Goal: Task Accomplishment & Management: Use online tool/utility

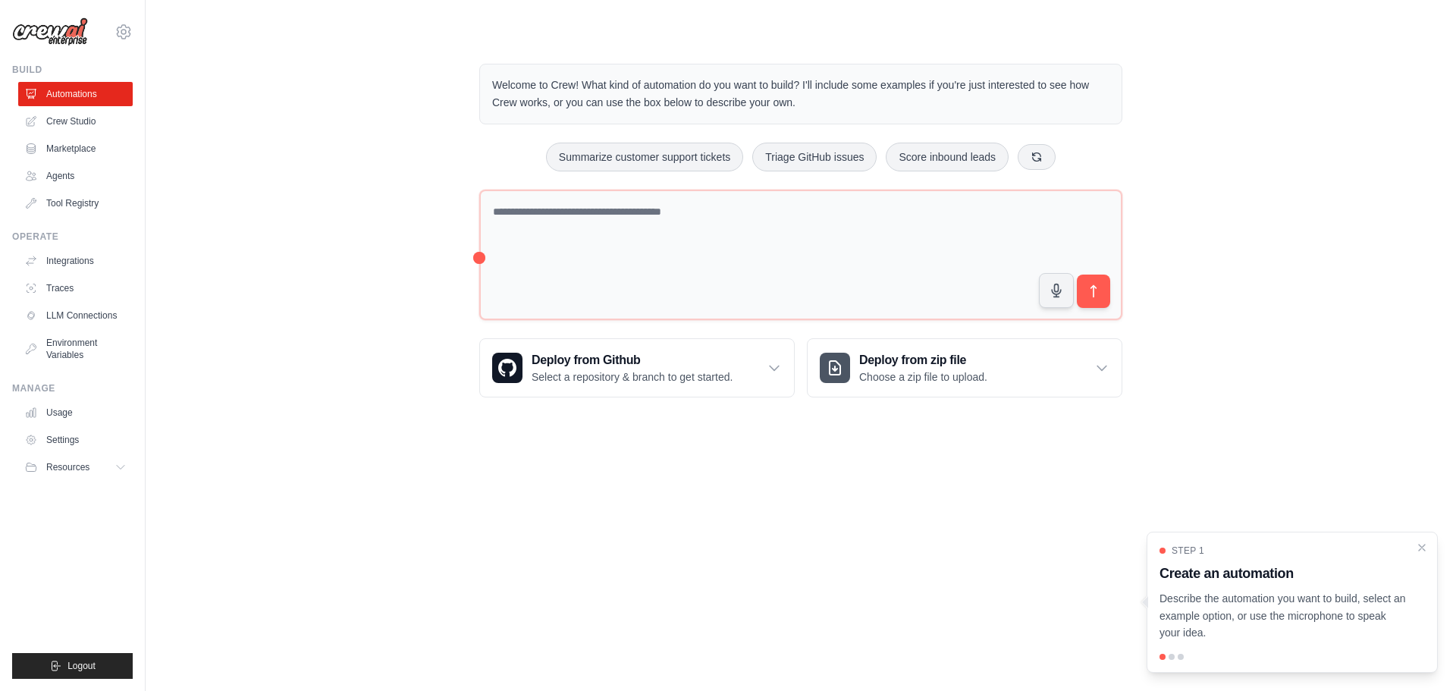
click at [303, 152] on div "Welcome to Crew! What kind of automation do you want to build? I'll include som…" at bounding box center [801, 230] width 1262 height 382
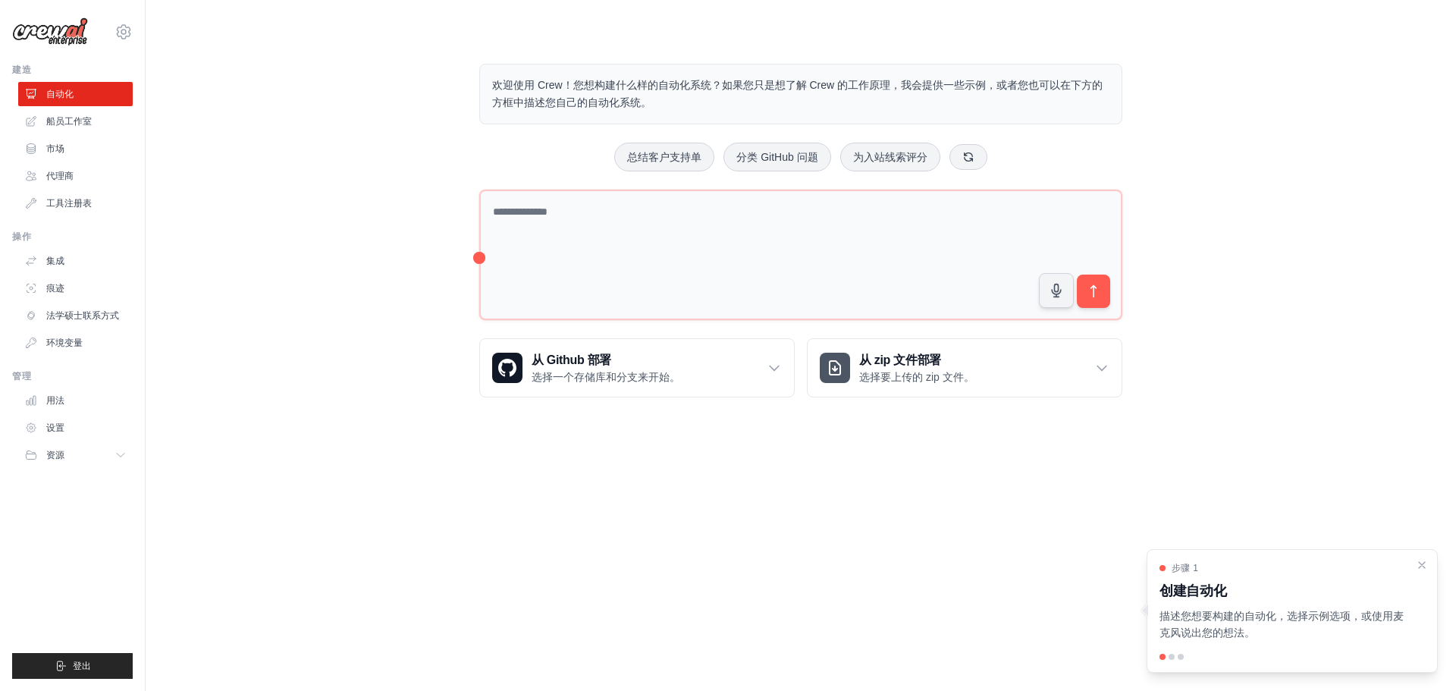
click at [191, 323] on div "欢迎使用 Crew！您想构建什么样的自动化系统？如果您只是想了解 Crew 的工作原理，我会提供一些示例，或者您也可以在下方的方框中描述您自己的自动化系统。 …" at bounding box center [801, 230] width 1262 height 382
click at [233, 140] on div "欢迎使用 Crew！您想构建什么样的自动化系统？如果您只是想了解 Crew 的工作原理，我会提供一些示例，或者您也可以在下方的方框中描述您自己的自动化系统。 …" at bounding box center [801, 230] width 1262 height 382
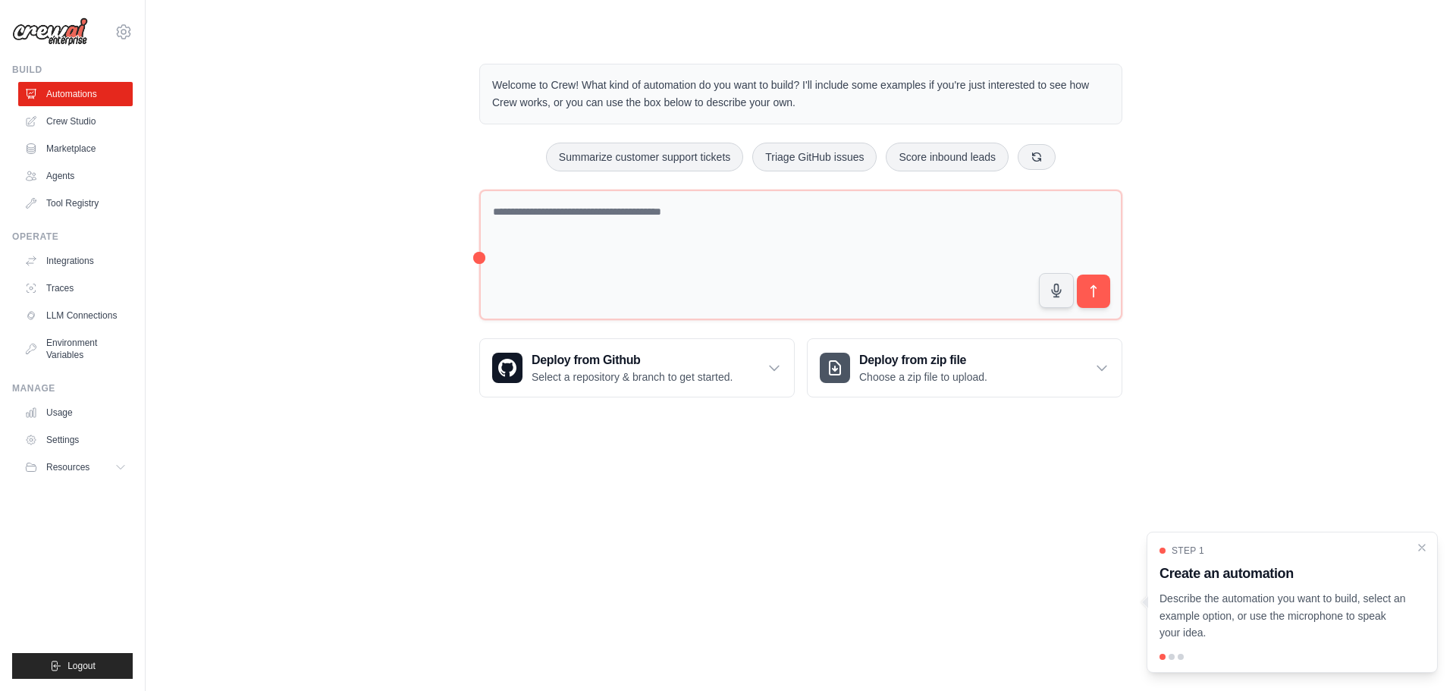
click at [259, 194] on div "Welcome to Crew! What kind of automation do you want to build? I'll include som…" at bounding box center [801, 230] width 1262 height 382
click at [77, 125] on link "Crew Studio" at bounding box center [77, 121] width 115 height 24
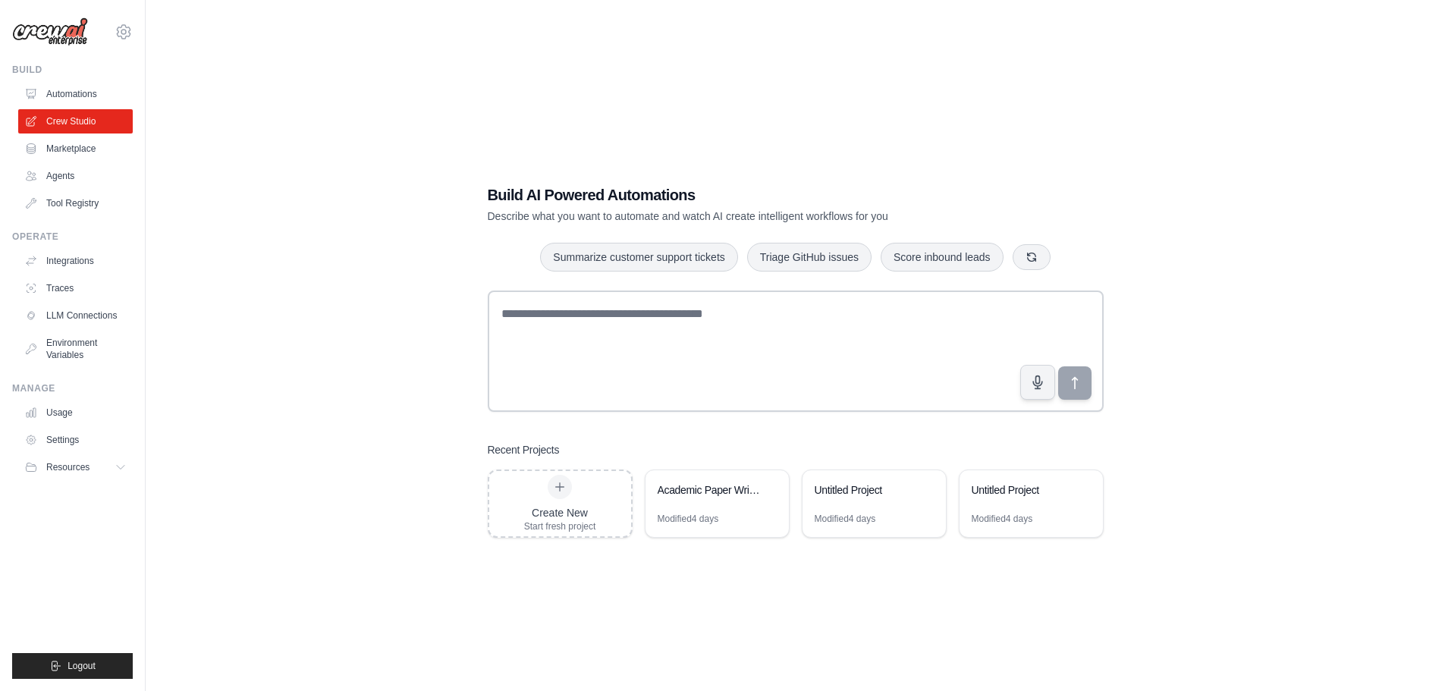
scroll to position [30, 0]
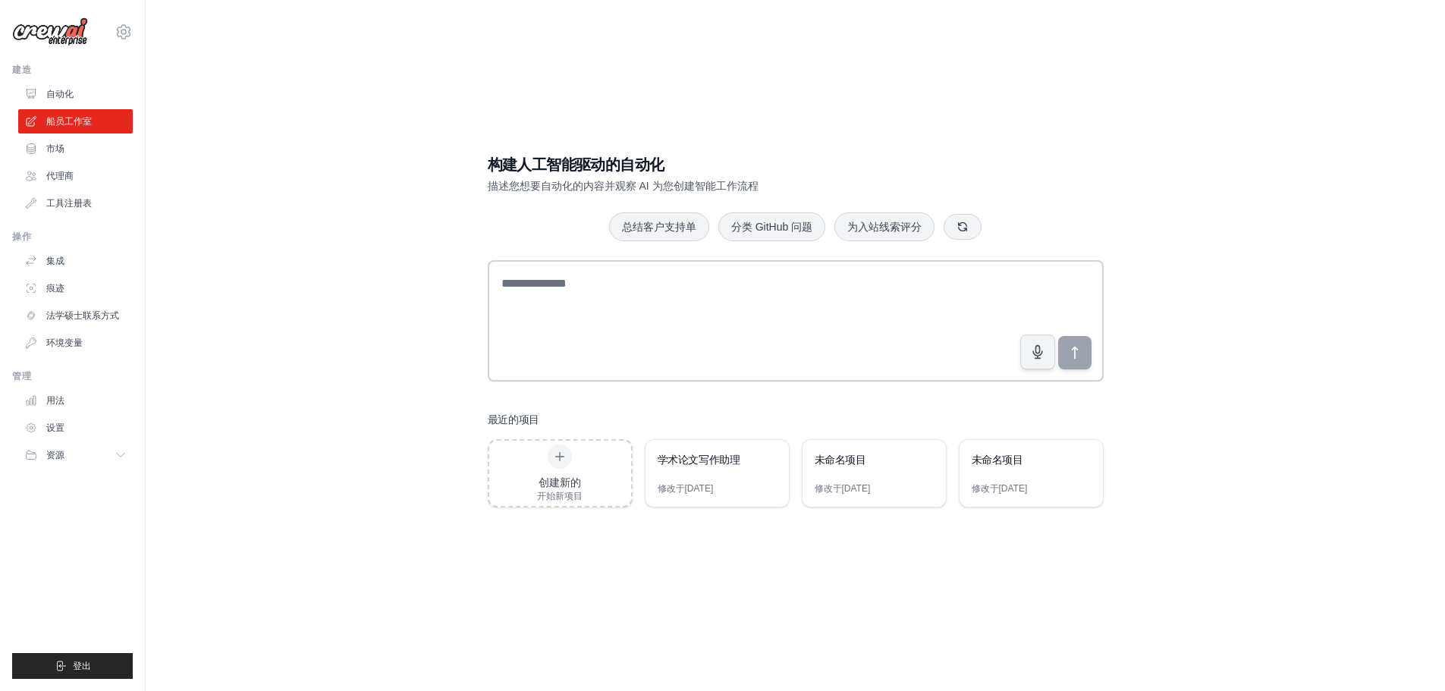
click at [414, 540] on div "构建人工智能驱动的自动化 描述您想要自动化的内容并观察 AI 为您创建智能工作流程 总结客户支持单 分类 GitHub 问题 为入站线索评分 最近的项目 创建…" at bounding box center [795, 330] width 1251 height 691
click at [295, 309] on div "构建人工智能驱动的自动化 描述您想要自动化的内容并观察 AI 为您创建智能工作流程 总结客户支持单 分类 GitHub 问题 为入站线索评分 最近的项目 创建…" at bounding box center [795, 330] width 1251 height 691
click at [357, 393] on div "构建人工智能驱动的自动化 描述您想要自动化的内容并观察 AI 为您创建智能工作流程 总结客户支持单 分类 GitHub 问题 为入站线索评分 最近的项目 创建…" at bounding box center [795, 330] width 1251 height 691
click at [486, 419] on div "构建人工智能驱动的自动化 描述您想要自动化的内容并观察 AI 为您创建智能工作流程 总结客户支持单 分类 GitHub 问题 为入站线索评分 最近的项目 创建…" at bounding box center [795, 331] width 652 height 402
click at [406, 414] on div "构建人工智能驱动的自动化 描述您想要自动化的内容并观察 AI 为您创建智能工作流程 总结客户支持单 分类 GitHub 问题 为入站线索评分 最近的项目 创建…" at bounding box center [795, 330] width 1251 height 691
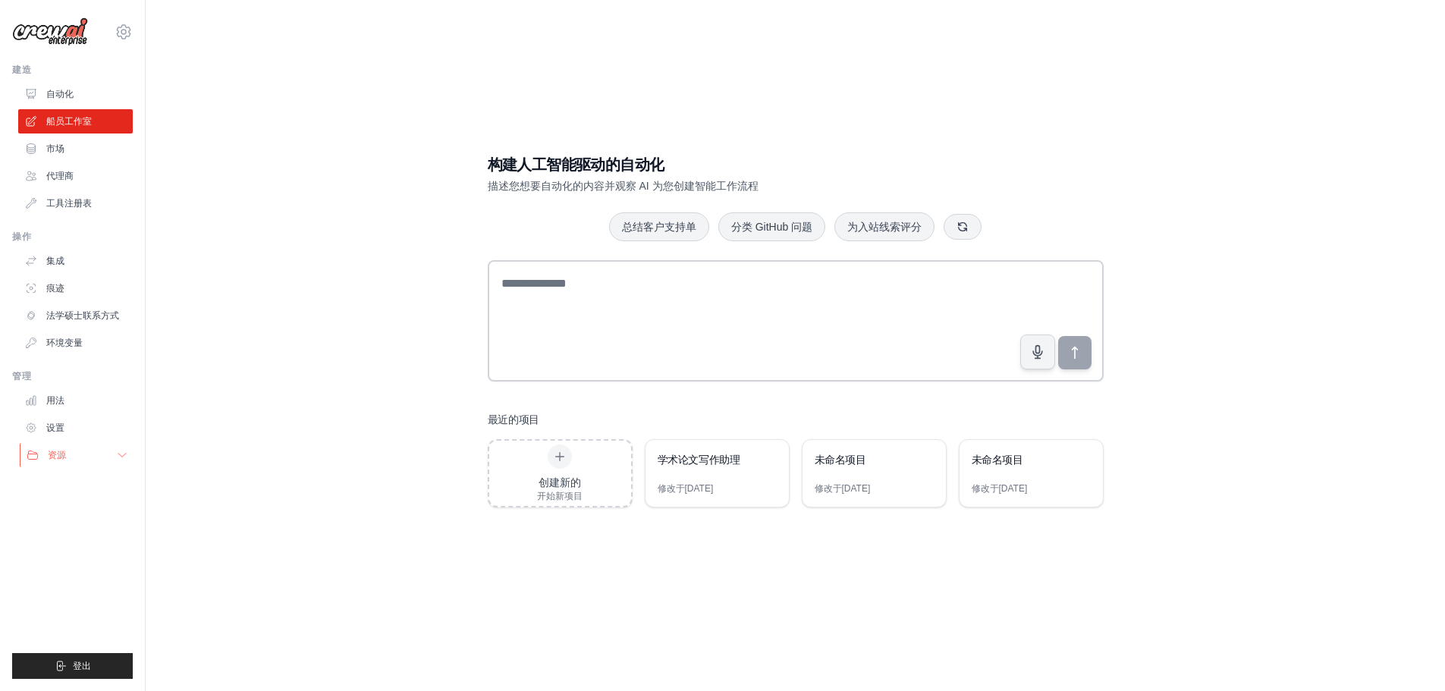
click at [119, 457] on icon at bounding box center [122, 455] width 12 height 12
click at [121, 457] on icon at bounding box center [122, 455] width 12 height 12
click at [210, 410] on div "构建人工智能驱动的自动化 描述您想要自动化的内容并观察 AI 为您创建智能工作流程 总结客户支持单 分类 GitHub 问题 为入站线索评分 最近的项目 创建…" at bounding box center [795, 330] width 1251 height 691
click at [124, 37] on icon at bounding box center [124, 31] width 14 height 13
drag, startPoint x: 288, startPoint y: 108, endPoint x: 234, endPoint y: 108, distance: 54.6
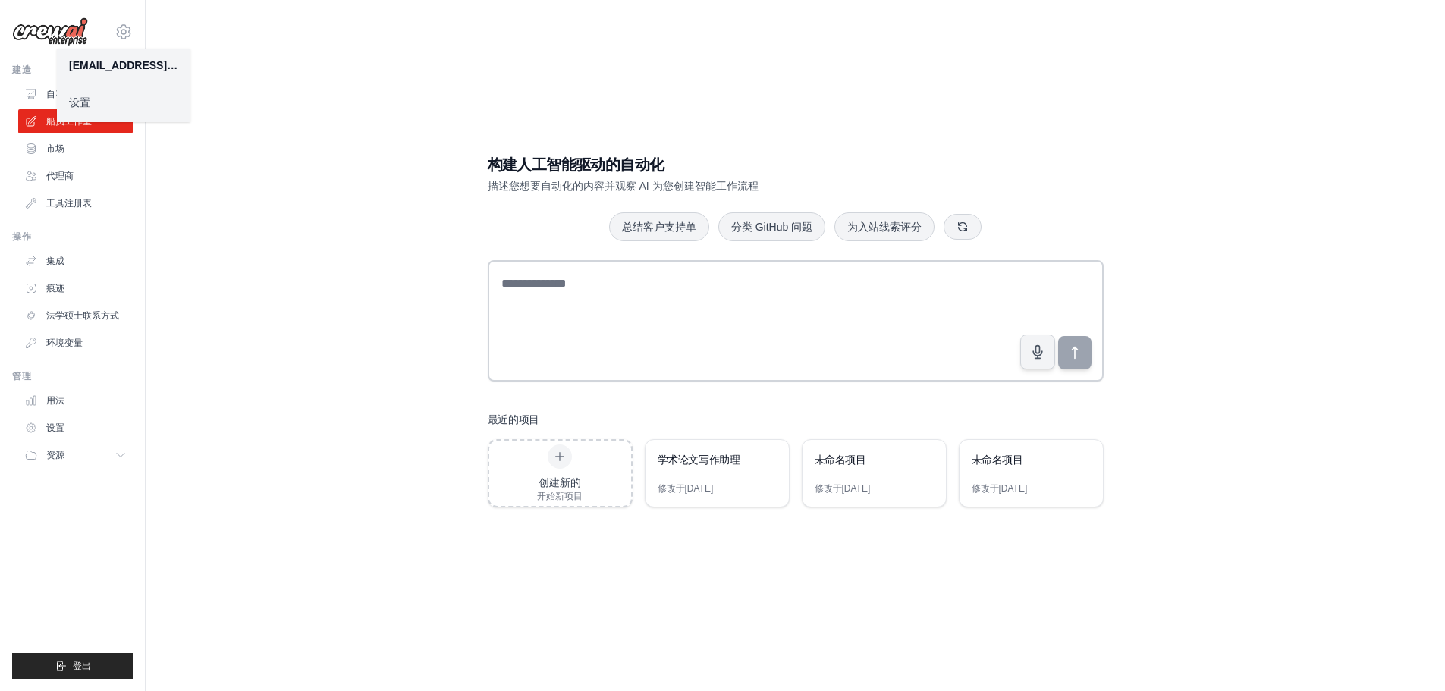
click at [288, 108] on div "构建人工智能驱动的自动化 描述您想要自动化的内容并观察 AI 为您创建智能工作流程 总结客户支持单 分类 GitHub 问题 为入站线索评分 最近的项目 创建…" at bounding box center [795, 330] width 1251 height 691
click at [58, 148] on font "市场" at bounding box center [57, 148] width 18 height 11
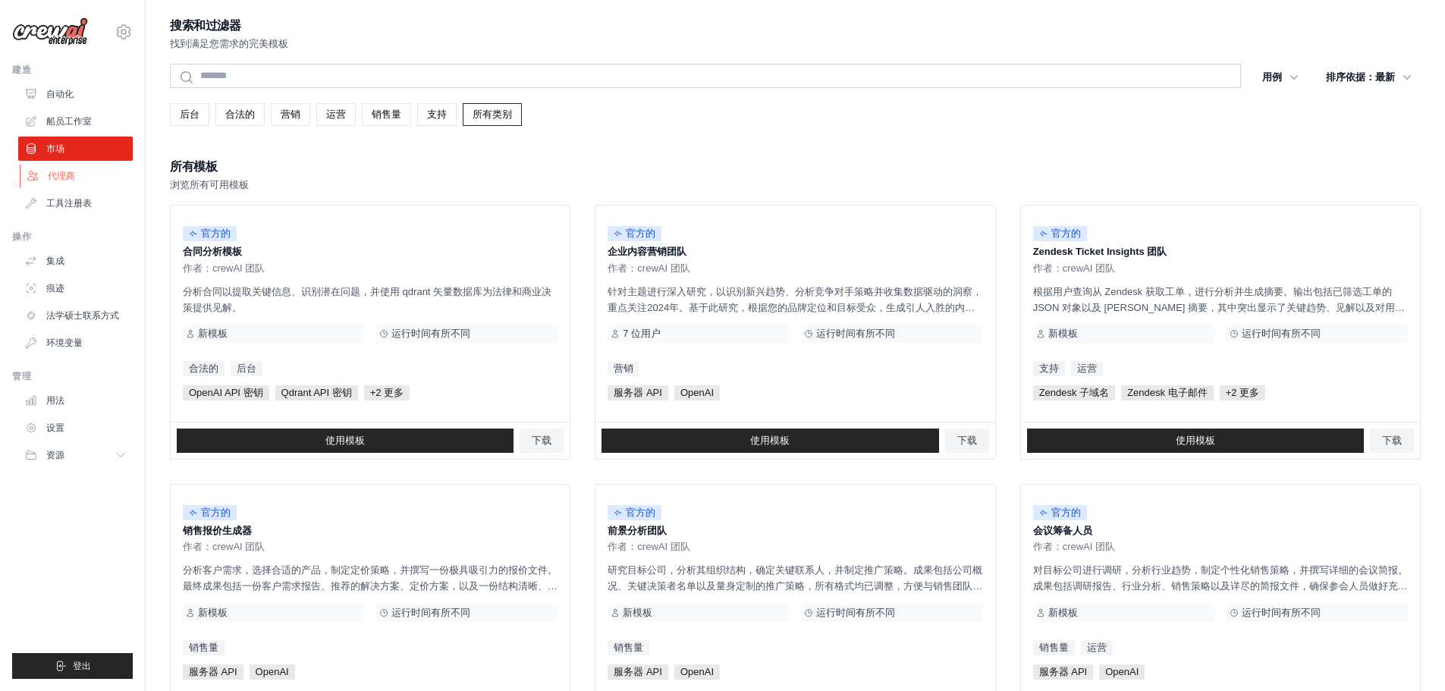
click at [64, 173] on font "代理商" at bounding box center [61, 176] width 27 height 11
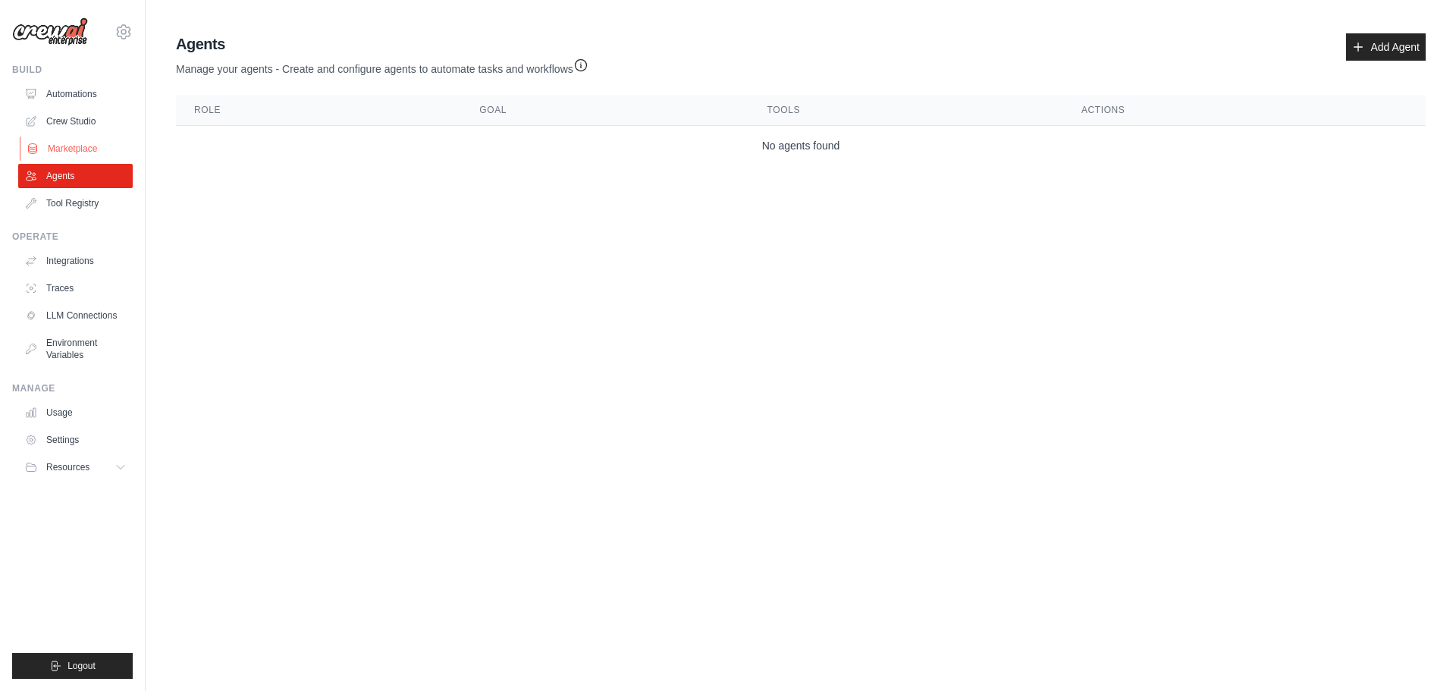
click at [57, 152] on link "Marketplace" at bounding box center [77, 149] width 115 height 24
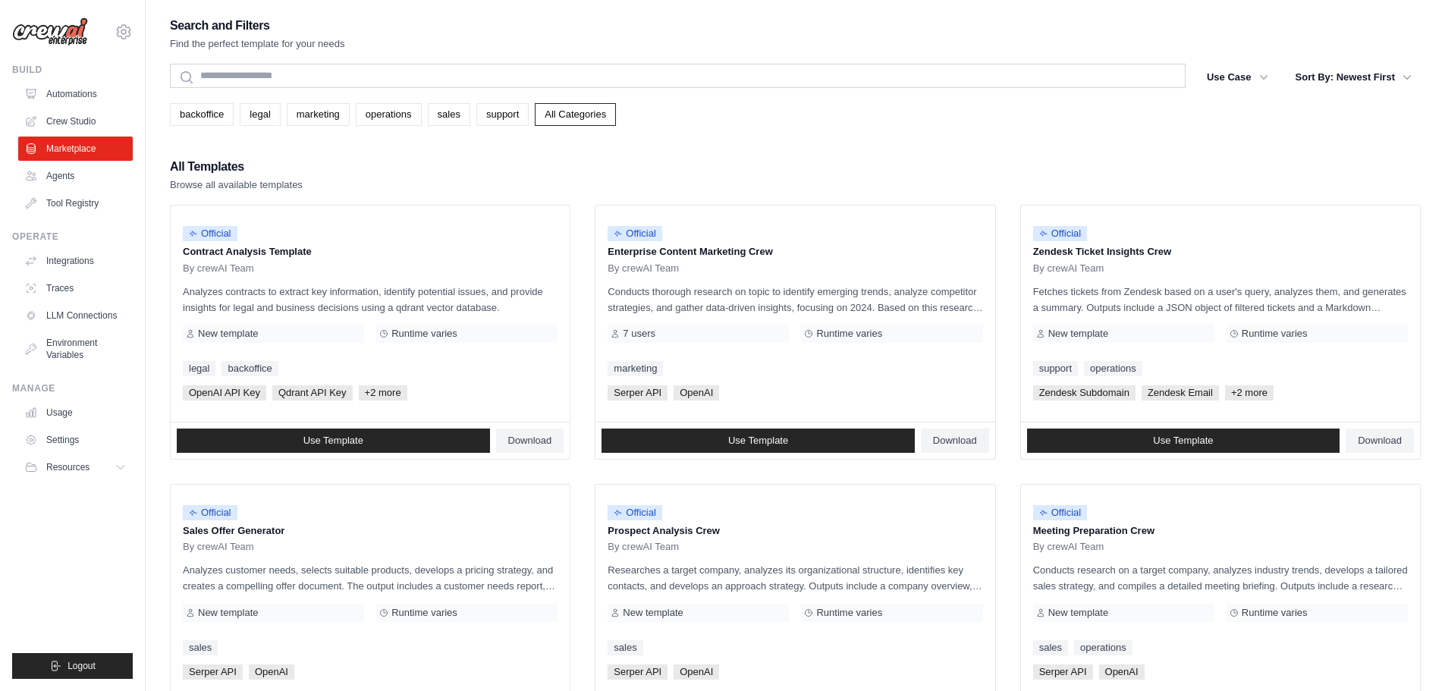
click at [815, 148] on div "Search and Filters Find the perfect template for your needs Search Use Case bac…" at bounding box center [795, 693] width 1251 height 1357
click at [879, 149] on div "Search and Filters Find the perfect template for your needs Search Use Case bac…" at bounding box center [795, 693] width 1251 height 1357
click at [54, 177] on link "Agents" at bounding box center [77, 176] width 115 height 24
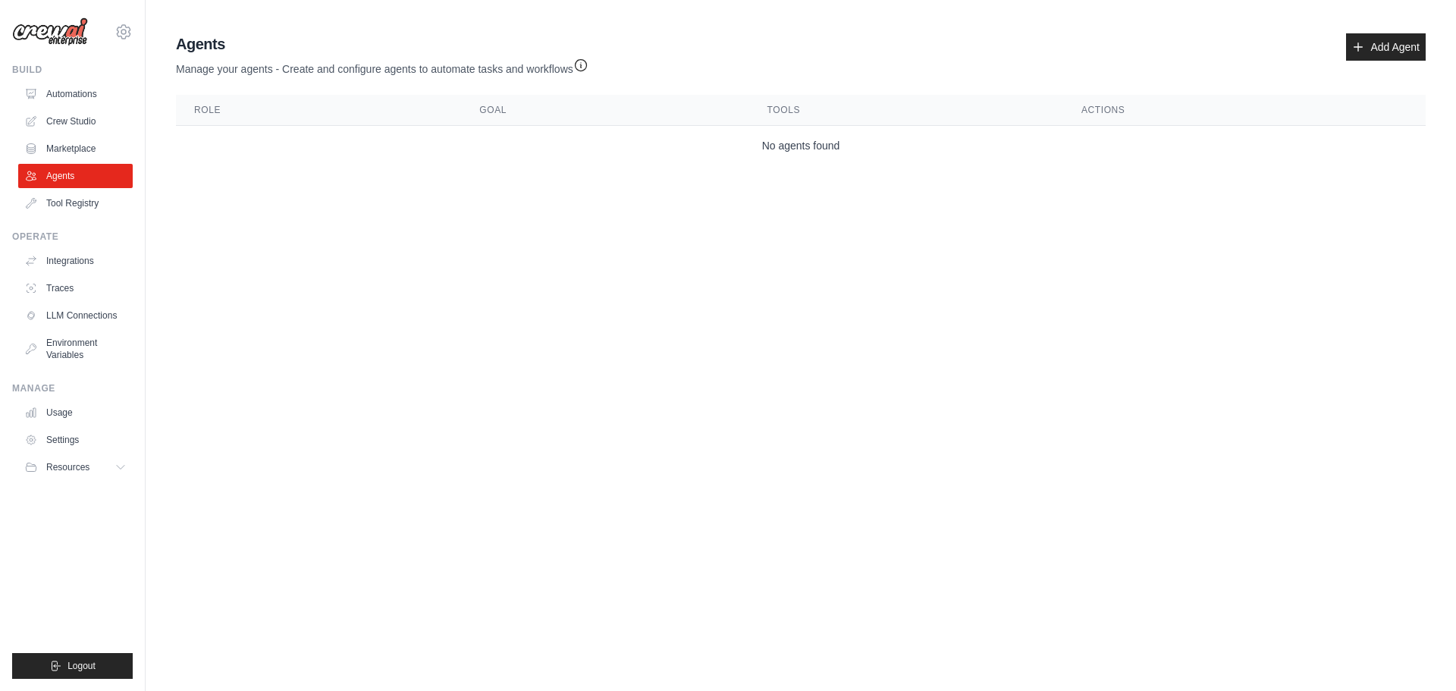
click at [659, 224] on body "leip19125@gmail.com Settings Build Automations Crew Studio" at bounding box center [728, 345] width 1456 height 691
click at [63, 210] on link "Tool Registry" at bounding box center [77, 203] width 115 height 24
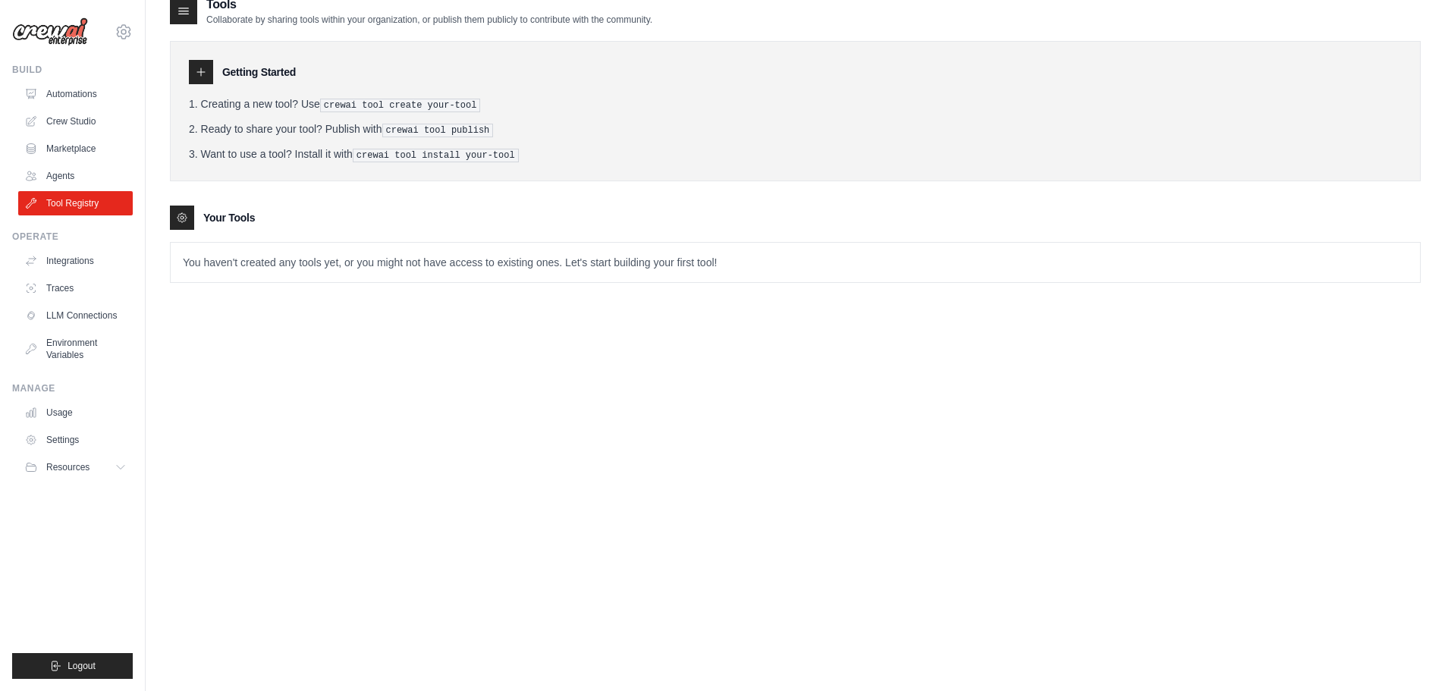
scroll to position [30, 0]
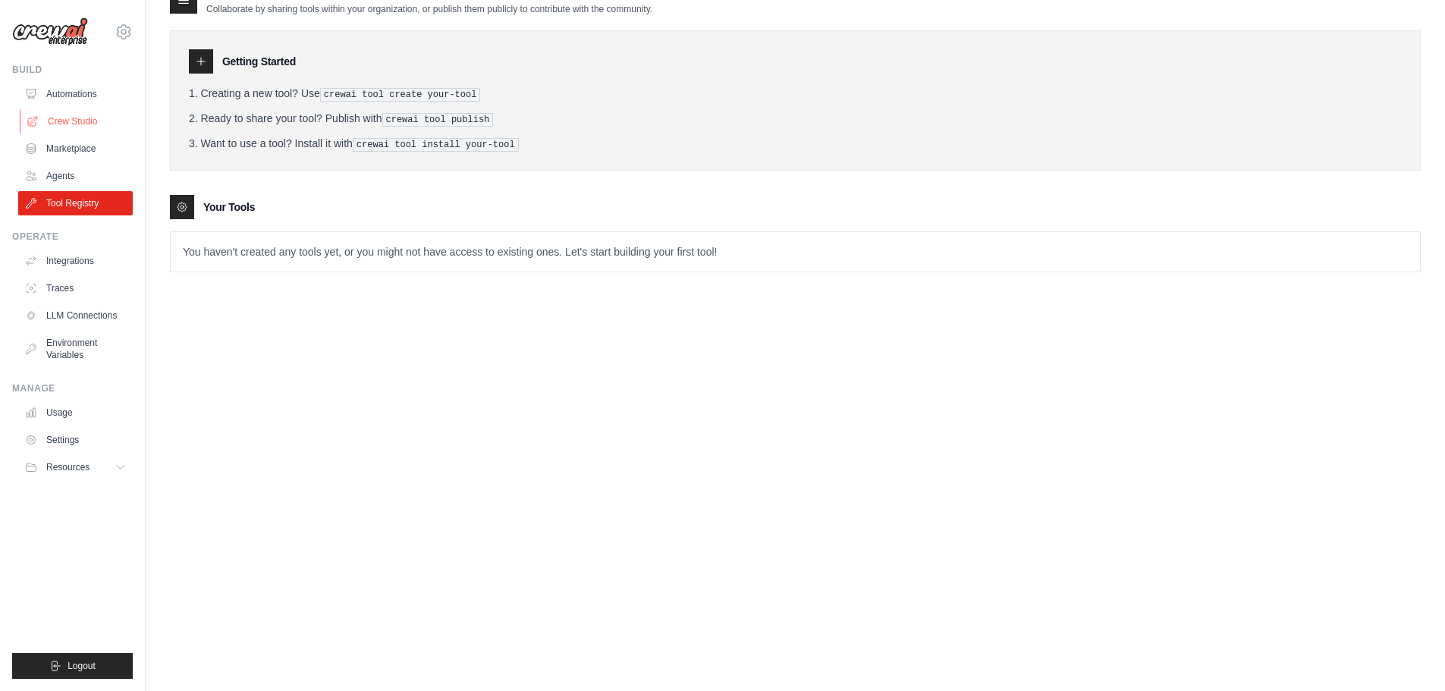
click at [67, 119] on link "Crew Studio" at bounding box center [77, 121] width 115 height 24
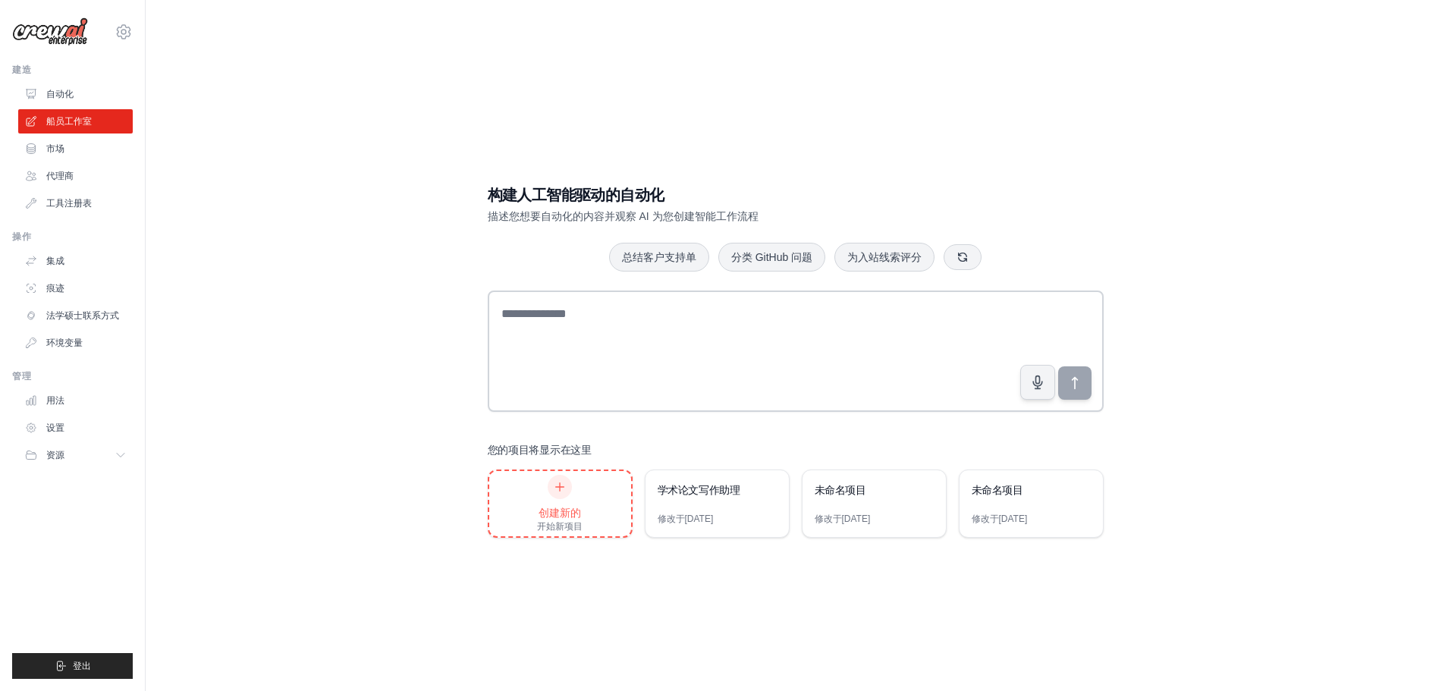
click at [585, 506] on div "创建新的 开始新项目" at bounding box center [560, 503] width 142 height 65
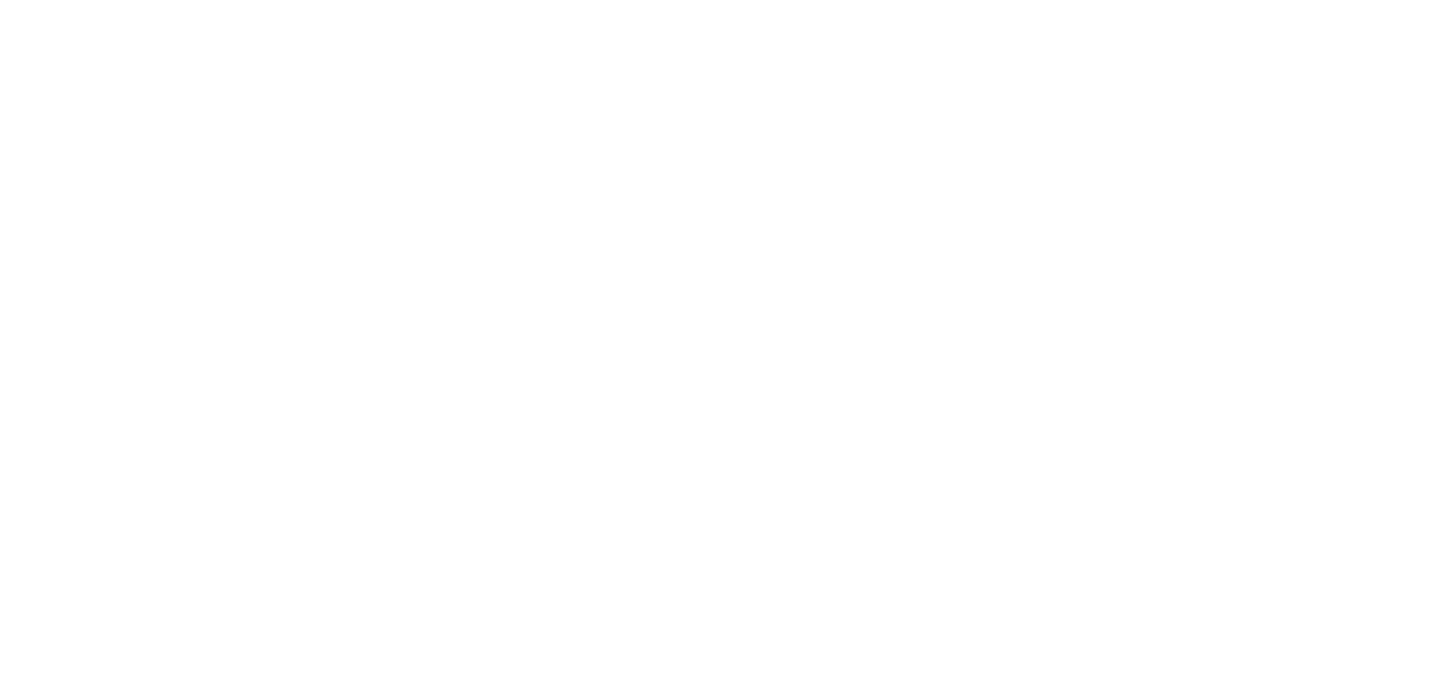
click at [380, 0] on html at bounding box center [728, 0] width 1456 height 0
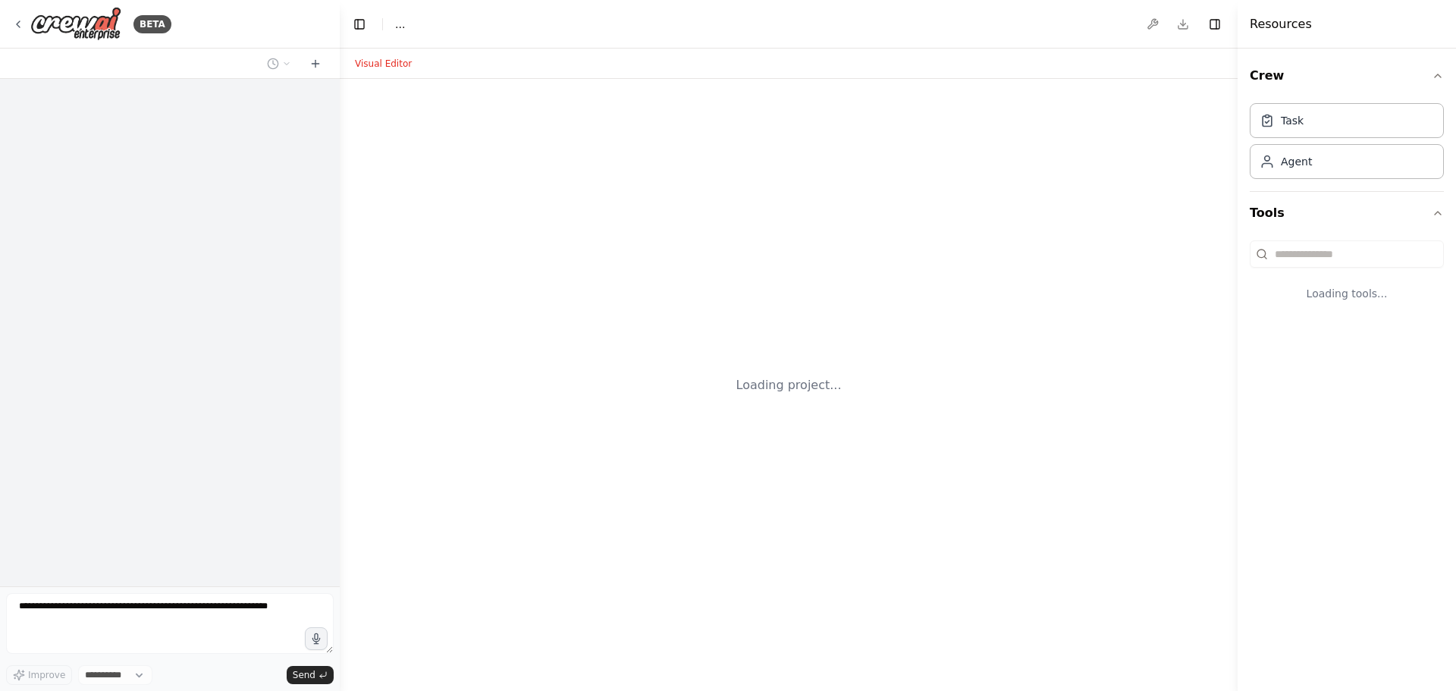
click at [563, 487] on div "Loading project..." at bounding box center [789, 385] width 898 height 612
select select "****"
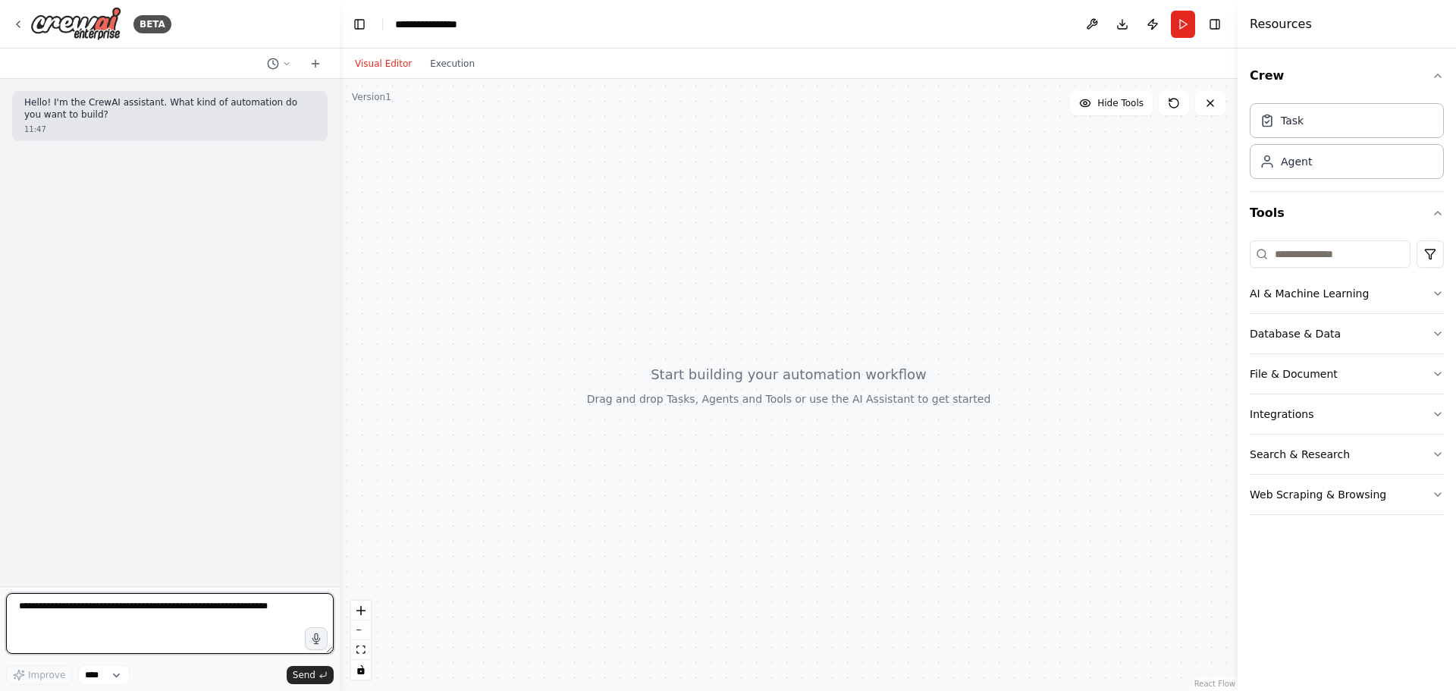
click at [92, 600] on textarea at bounding box center [170, 623] width 328 height 61
type textarea "*"
type textarea "******"
click at [184, 676] on div "Improve **** Send" at bounding box center [170, 675] width 328 height 20
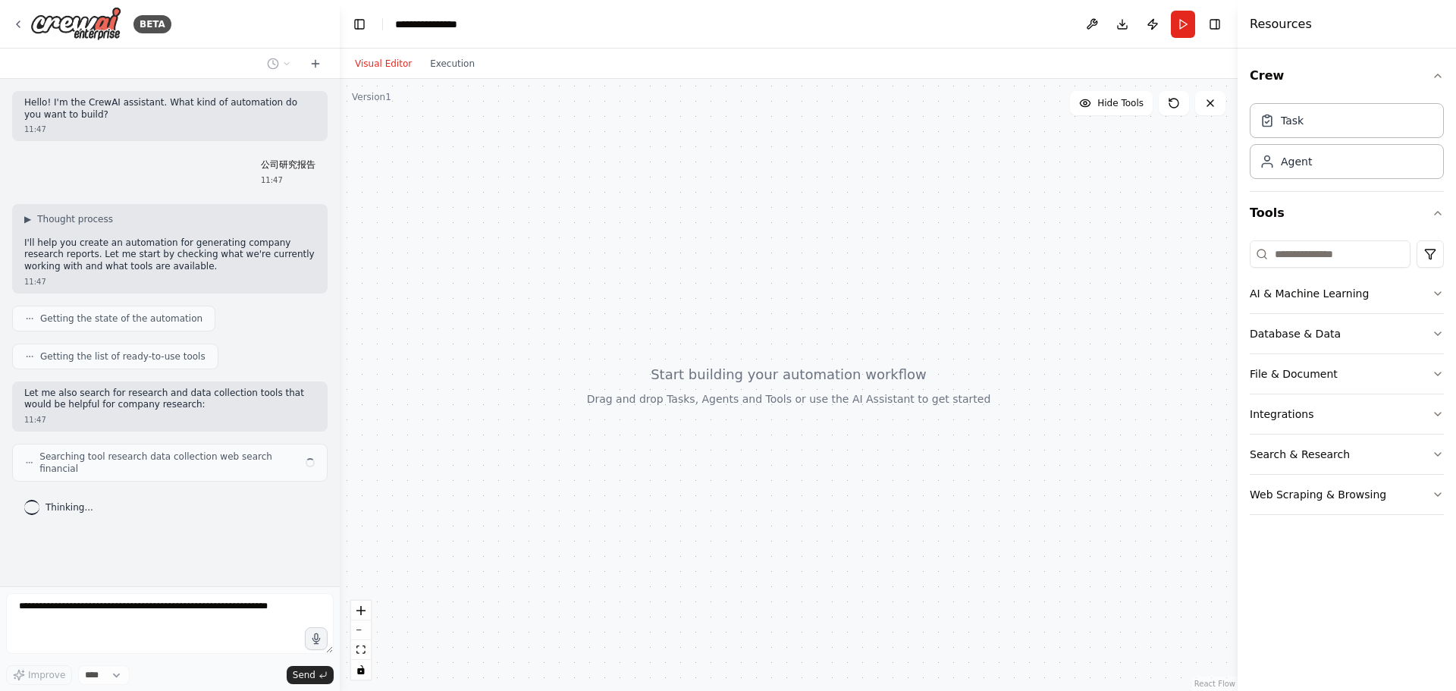
drag, startPoint x: 927, startPoint y: 0, endPoint x: 832, endPoint y: 27, distance: 98.6
click at [832, 27] on header "**********" at bounding box center [789, 24] width 898 height 49
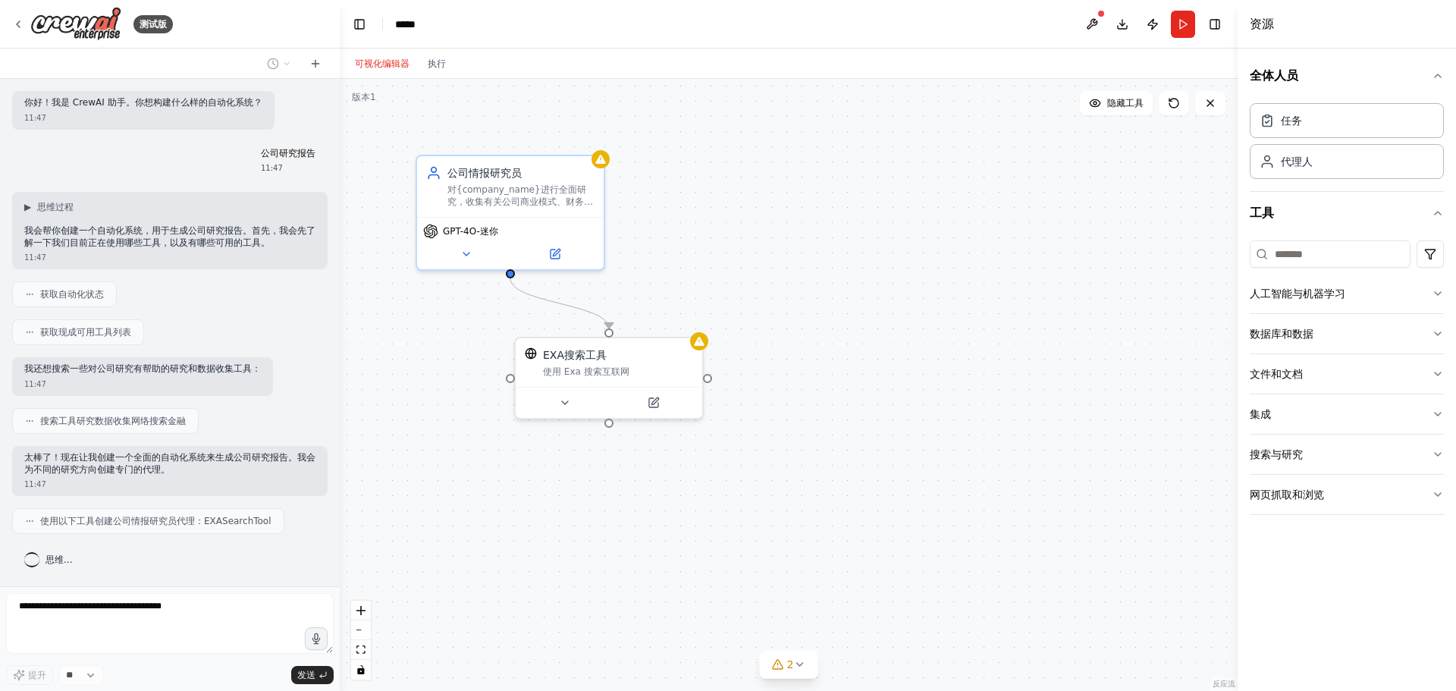
click at [171, 676] on div "提升 ** 发送" at bounding box center [170, 675] width 328 height 20
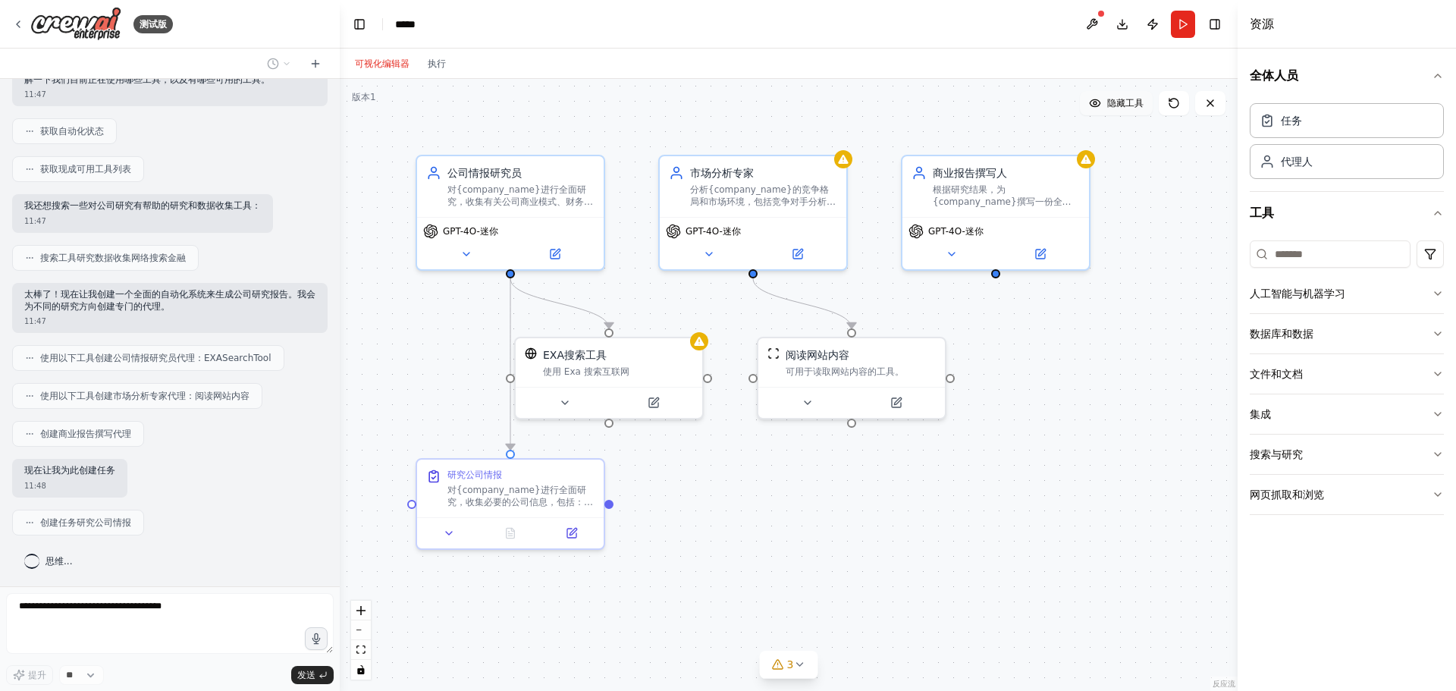
scroll to position [201, 0]
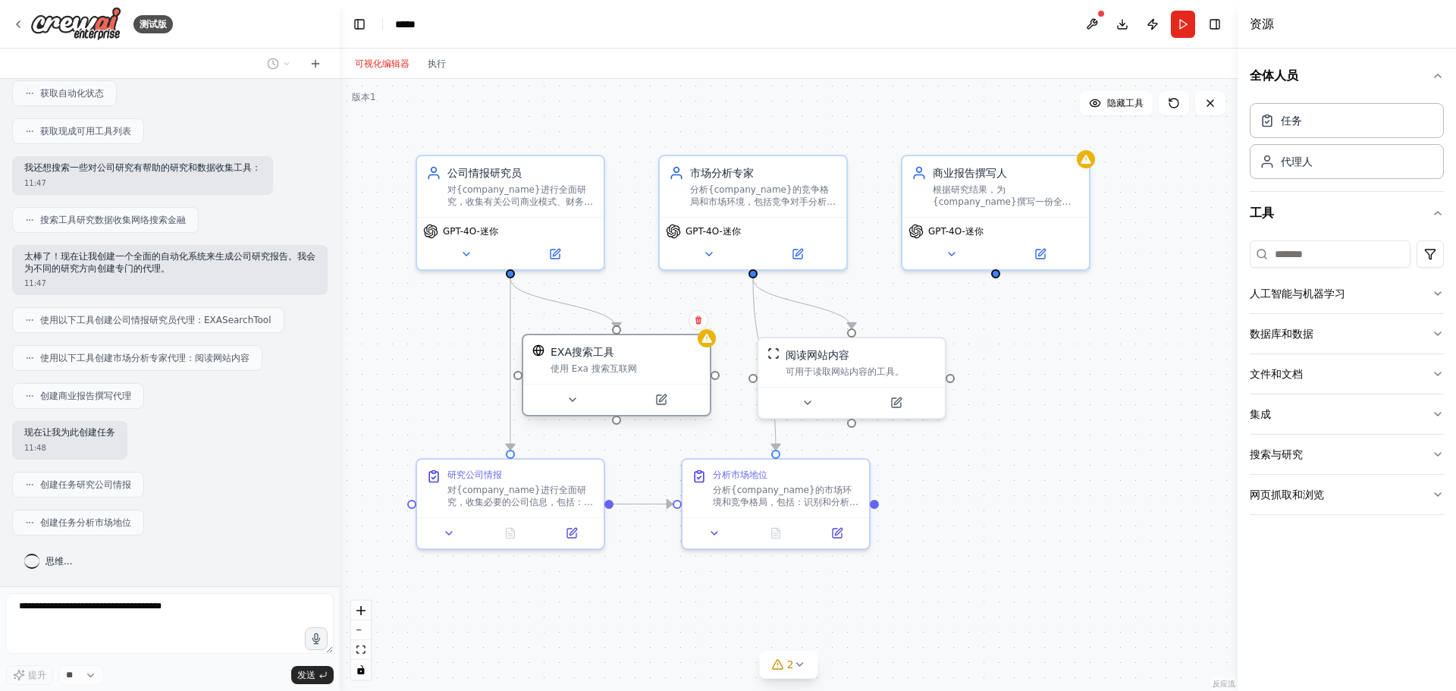
drag, startPoint x: 644, startPoint y: 358, endPoint x: 653, endPoint y: 356, distance: 9.4
click at [653, 356] on div "EXA搜索工具" at bounding box center [626, 351] width 150 height 15
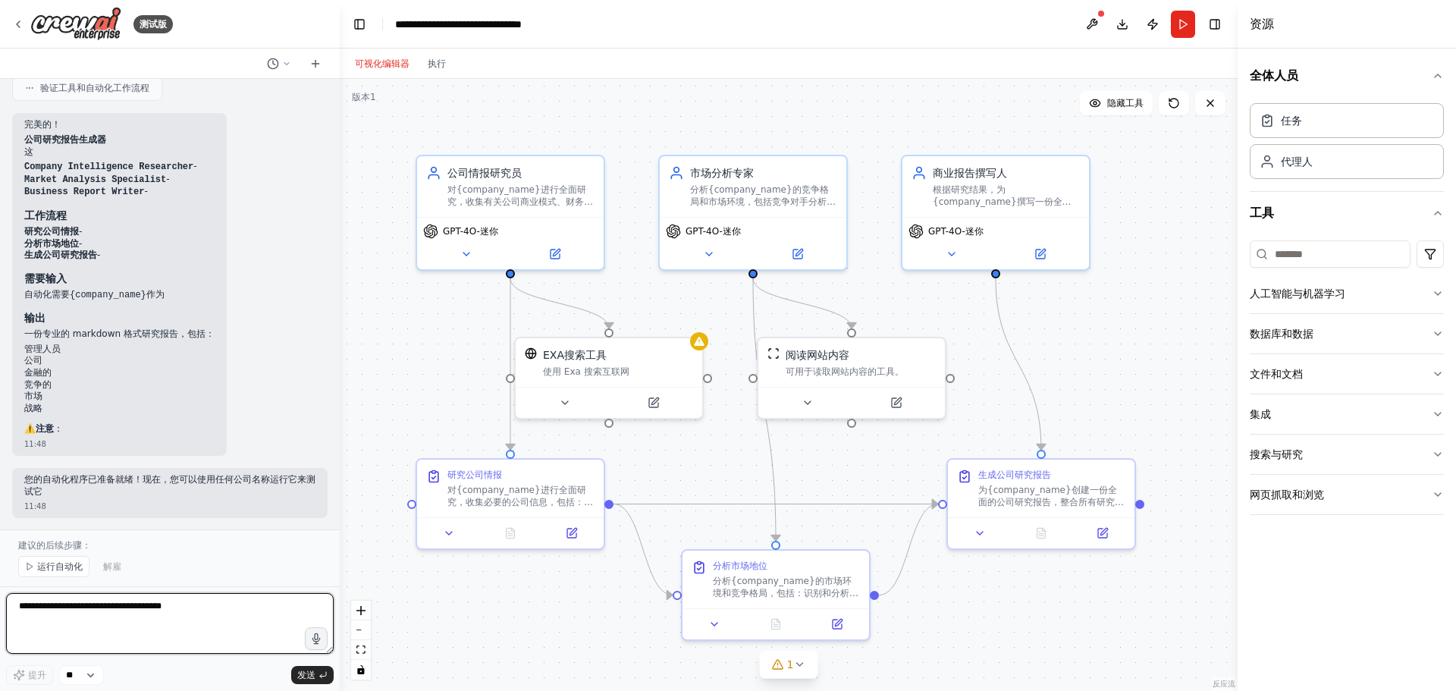
scroll to position [800, 0]
drag, startPoint x: 33, startPoint y: 544, endPoint x: 130, endPoint y: 541, distance: 97.1
click at [92, 541] on p "建议的后续步骤：" at bounding box center [169, 545] width 303 height 12
click at [148, 541] on p "建议的后续步骤：" at bounding box center [169, 545] width 303 height 12
click at [49, 571] on font "运行自动化" at bounding box center [60, 566] width 46 height 11
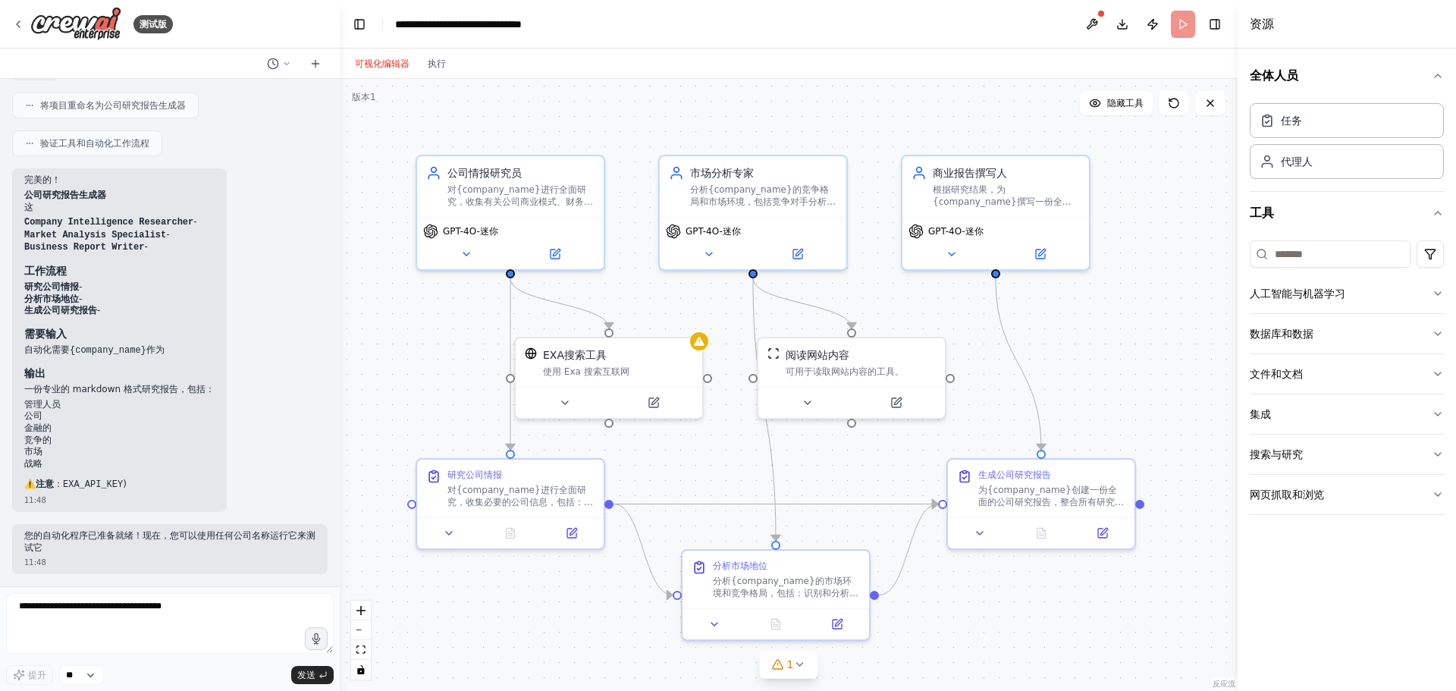
scroll to position [743, 0]
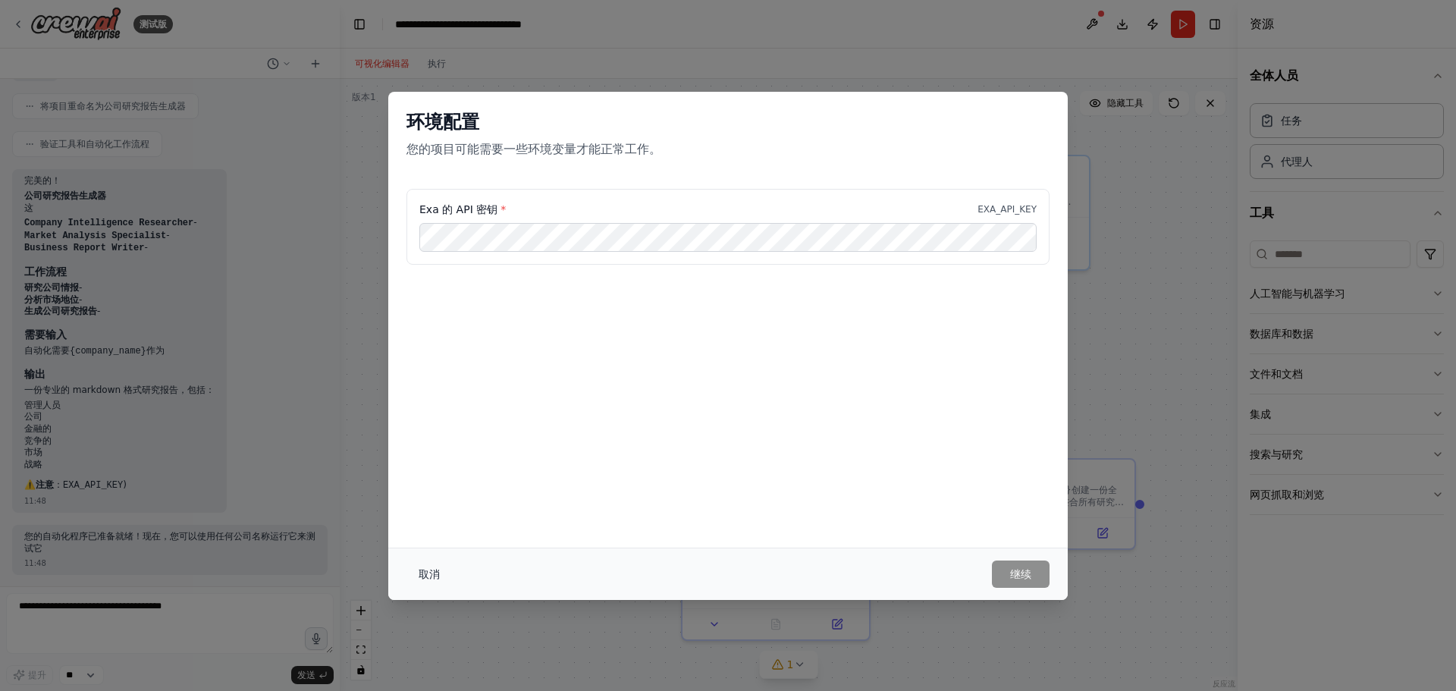
click at [427, 570] on font "取消" at bounding box center [429, 574] width 21 height 12
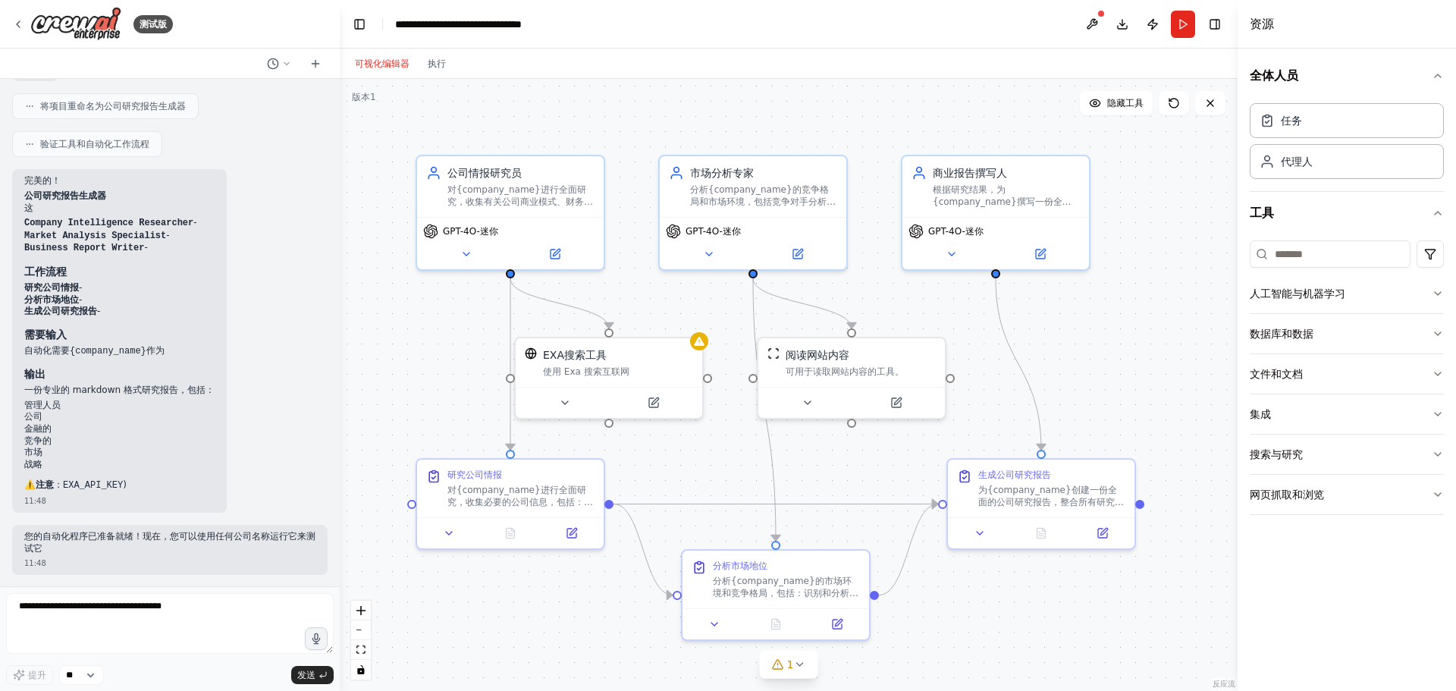
click at [894, 33] on header "**********" at bounding box center [789, 24] width 898 height 49
click at [1120, 26] on button "下载" at bounding box center [1122, 24] width 24 height 27
click at [319, 65] on icon at bounding box center [315, 64] width 12 height 12
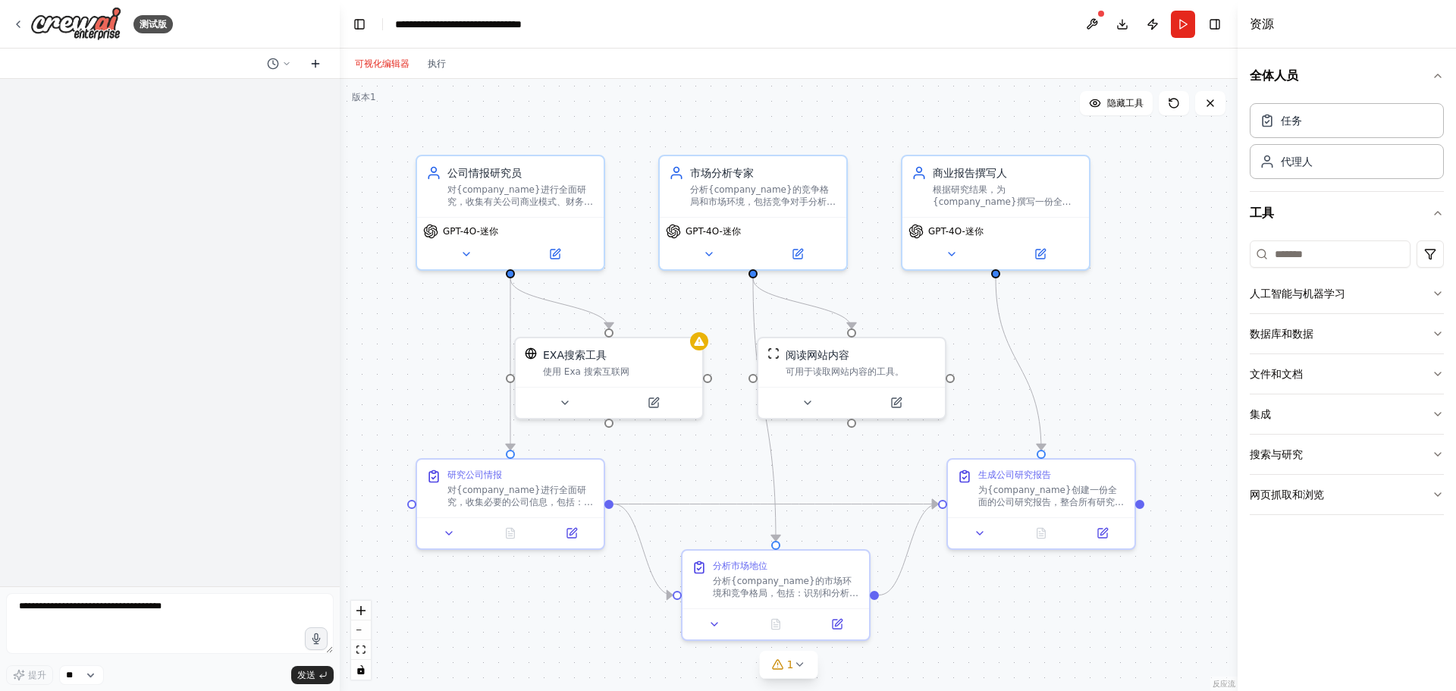
scroll to position [0, 0]
click at [311, 63] on icon at bounding box center [315, 64] width 12 height 12
click at [1093, 20] on button at bounding box center [1092, 24] width 24 height 27
click at [915, 34] on header "**********" at bounding box center [789, 24] width 898 height 49
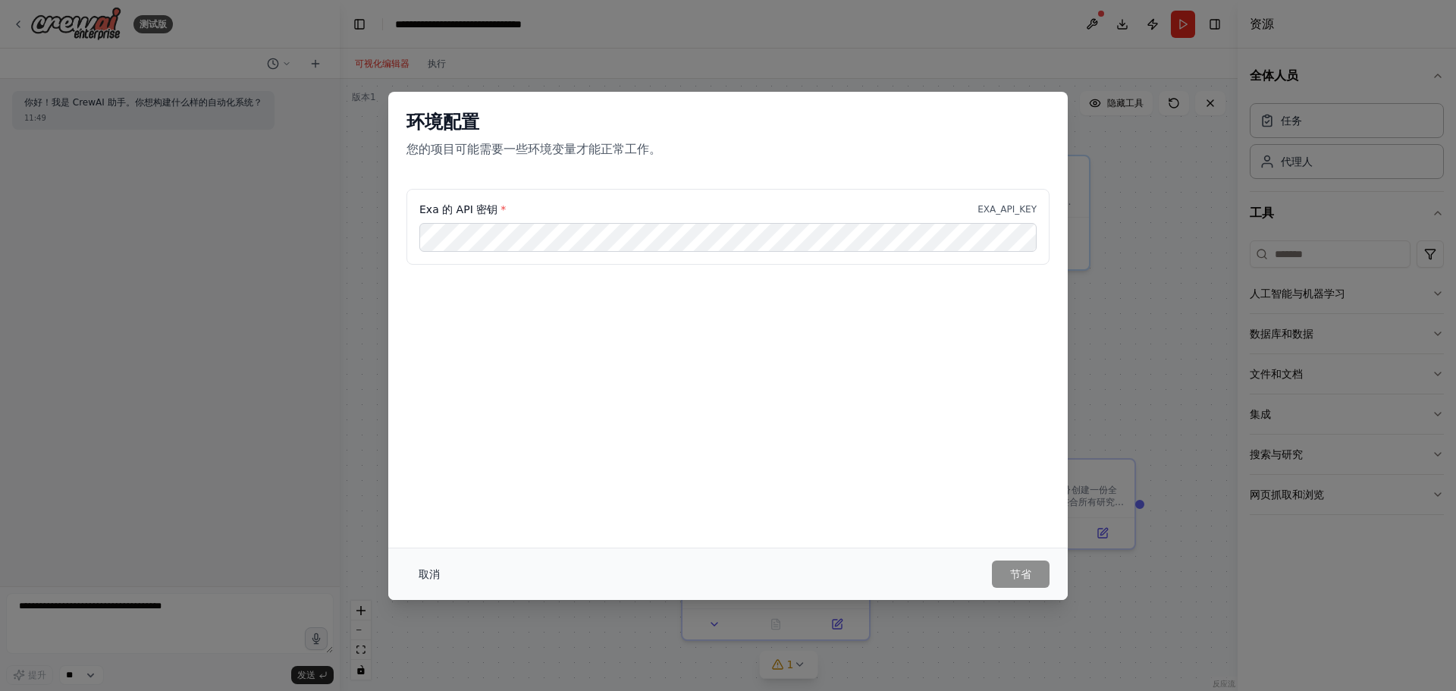
click at [432, 572] on font "取消" at bounding box center [429, 574] width 21 height 12
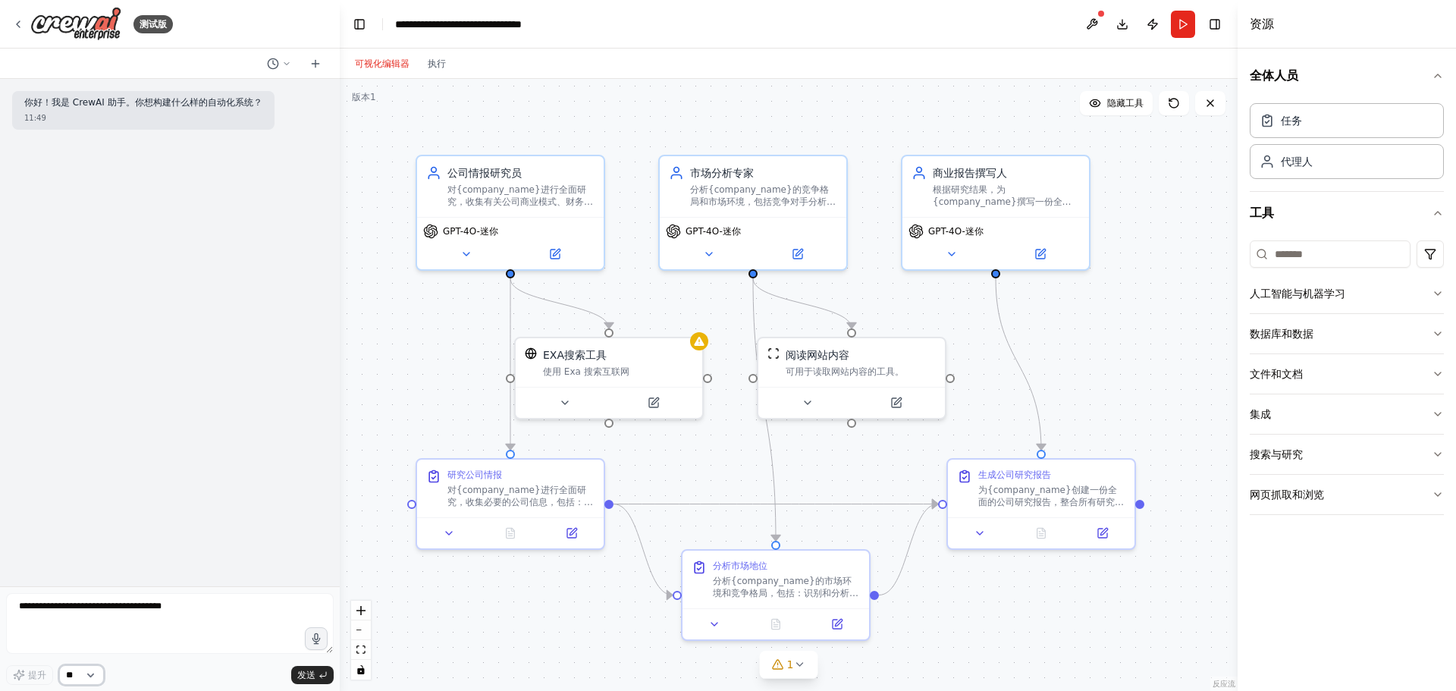
click at [102, 674] on select "**" at bounding box center [81, 675] width 45 height 20
click at [194, 677] on div "提升 ** 发送" at bounding box center [170, 675] width 328 height 20
click at [1260, 22] on font "资源" at bounding box center [1262, 24] width 24 height 14
click at [813, 44] on header "**********" at bounding box center [789, 24] width 898 height 49
click at [856, 39] on header "**********" at bounding box center [789, 24] width 898 height 49
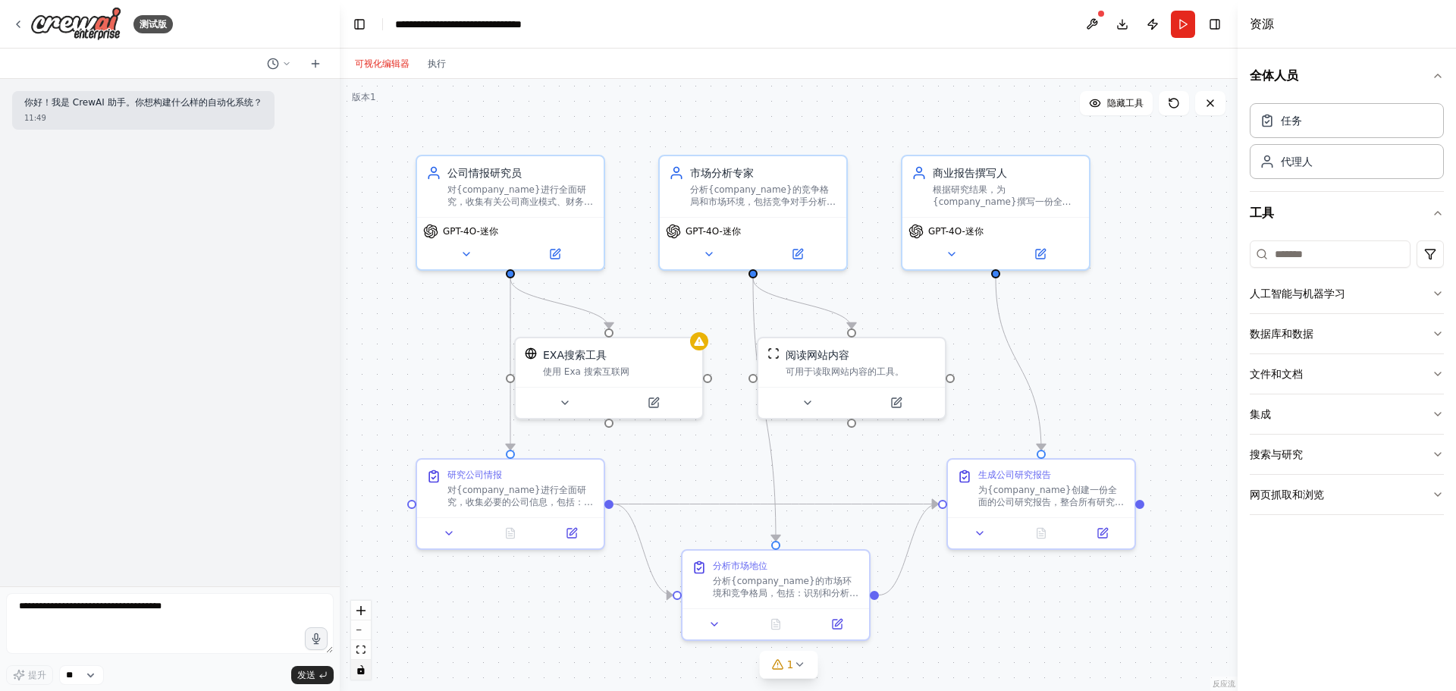
click at [359, 675] on button "切换交互性" at bounding box center [361, 670] width 20 height 20
click at [361, 672] on icon "切换交互性" at bounding box center [360, 669] width 9 height 9
click at [362, 651] on icon "适合视图" at bounding box center [360, 649] width 9 height 8
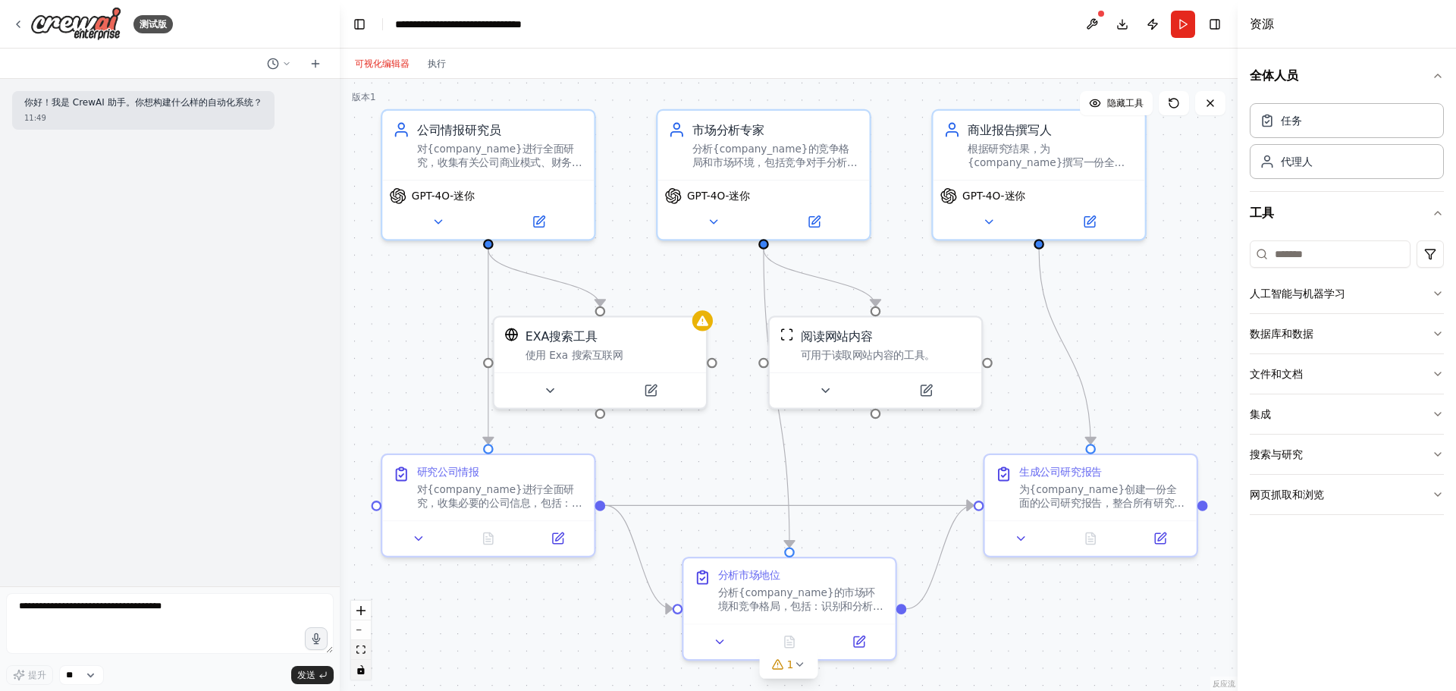
click at [362, 651] on icon "适合视图" at bounding box center [360, 649] width 9 height 8
click at [363, 629] on icon "缩小" at bounding box center [360, 630] width 9 height 2
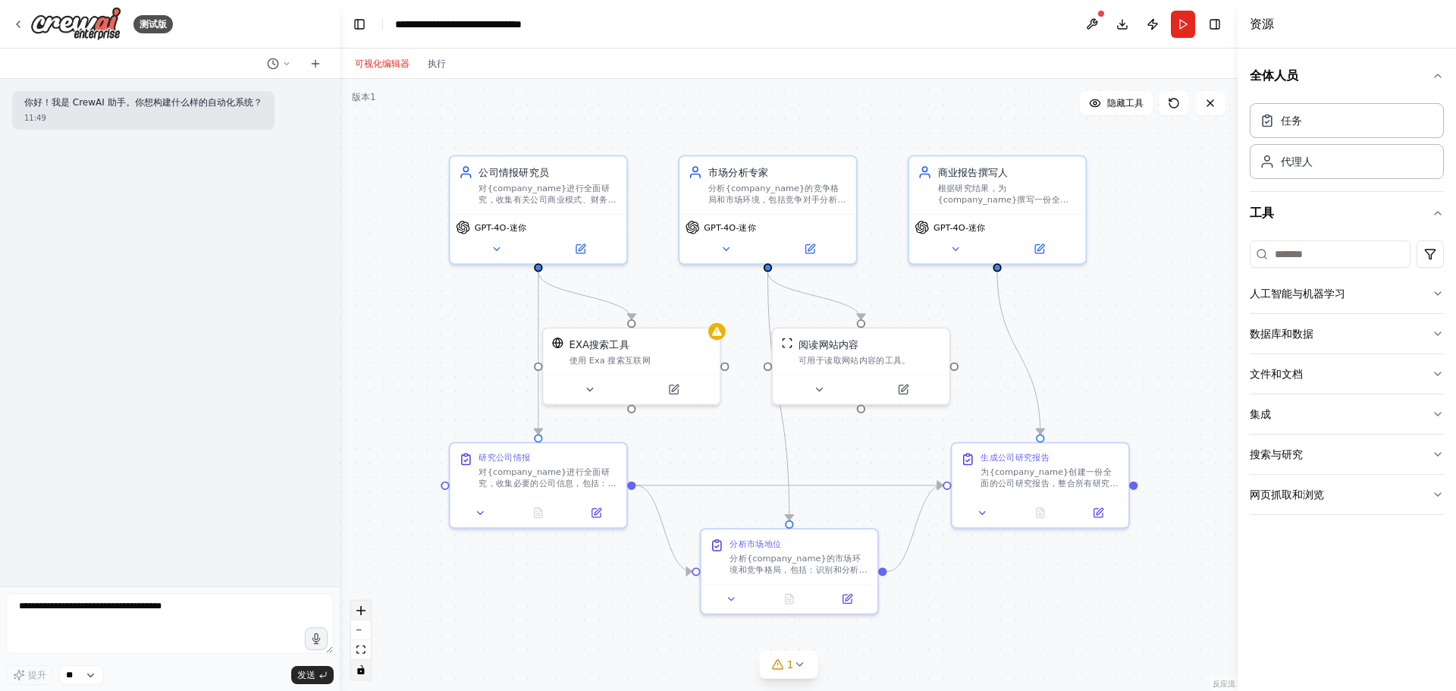
click at [359, 608] on icon "放大" at bounding box center [360, 610] width 9 height 9
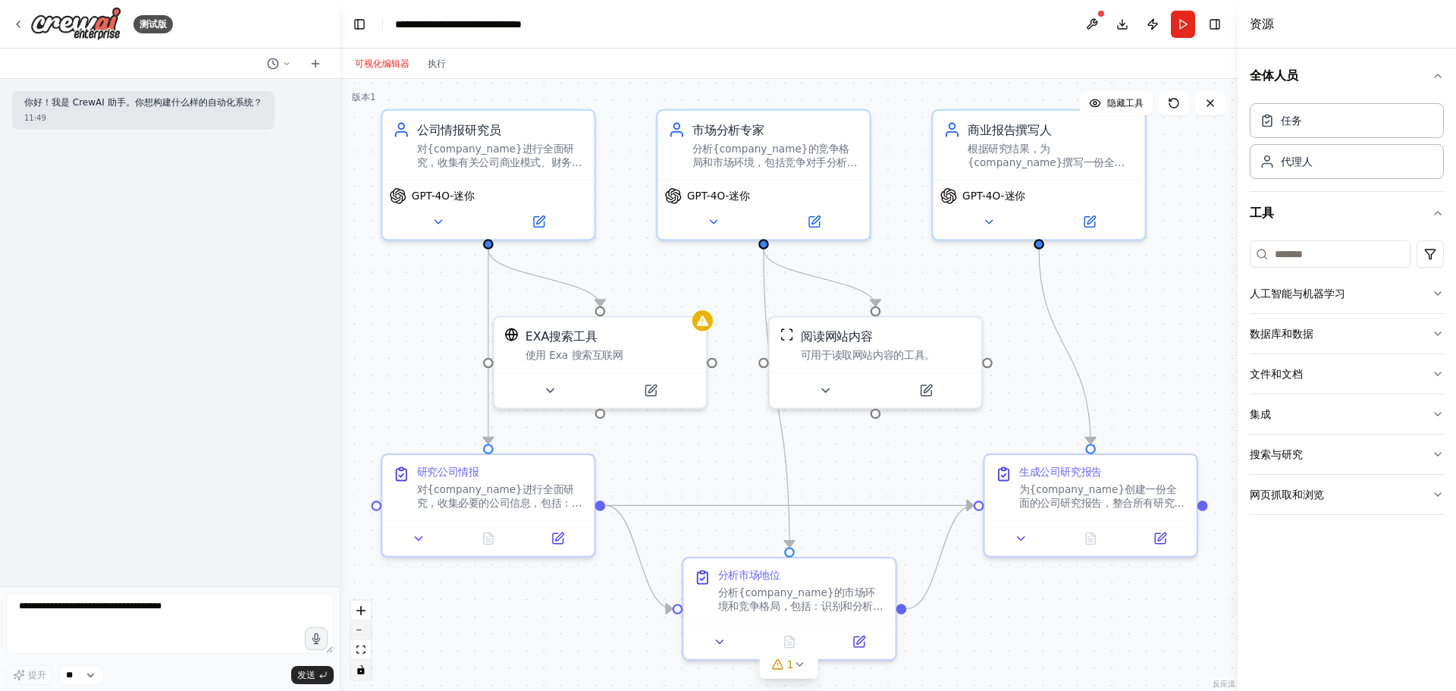
click at [359, 625] on button "缩小" at bounding box center [361, 630] width 20 height 20
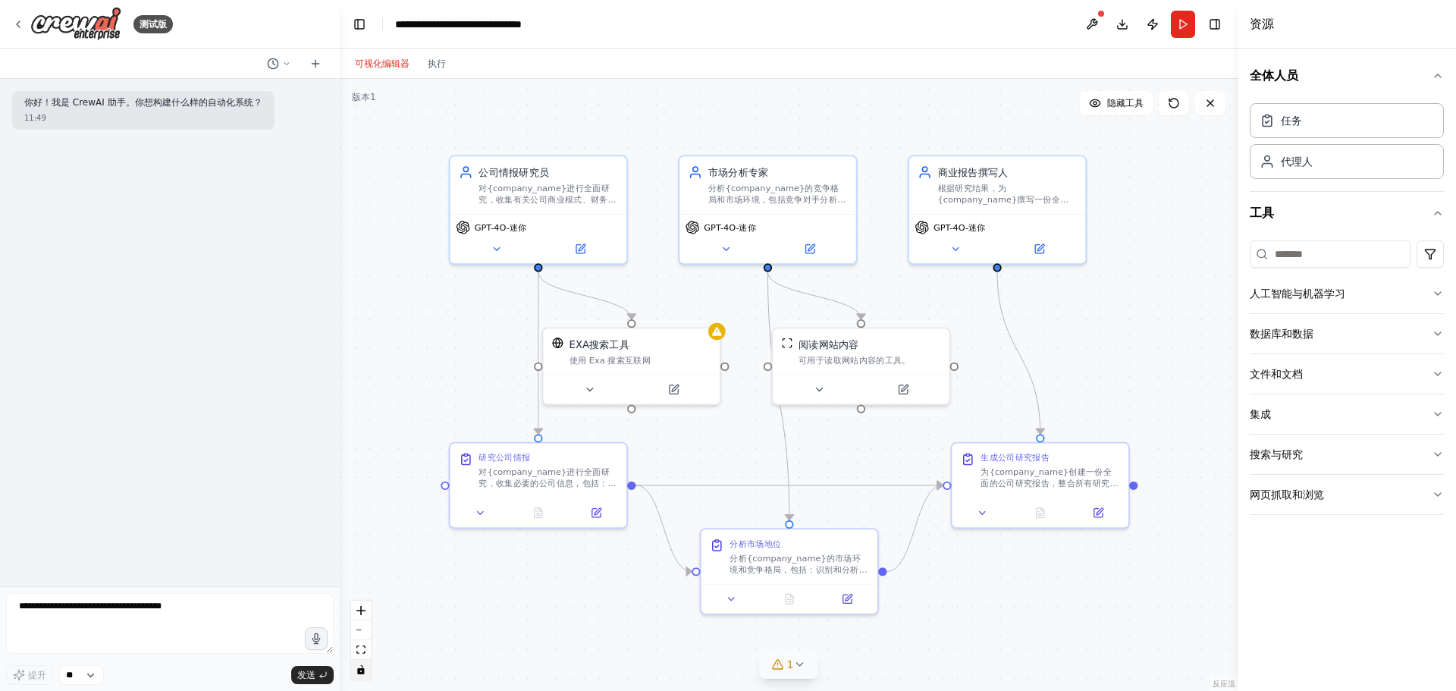
click at [802, 667] on icon at bounding box center [799, 664] width 12 height 12
click at [1338, 639] on div "全体人员 任务 代理人 工具 人工智能与机器学习 数据库和数据 文件和文档 集成 搜索与研究 网页抓取和浏览" at bounding box center [1347, 370] width 218 height 642
click at [1057, 598] on div ".deletable-edge-delete-btn { width: 20px; height: 20px; border: 0px solid #ffff…" at bounding box center [789, 385] width 898 height 612
click at [1218, 24] on button "切换右侧边栏" at bounding box center [1214, 24] width 21 height 21
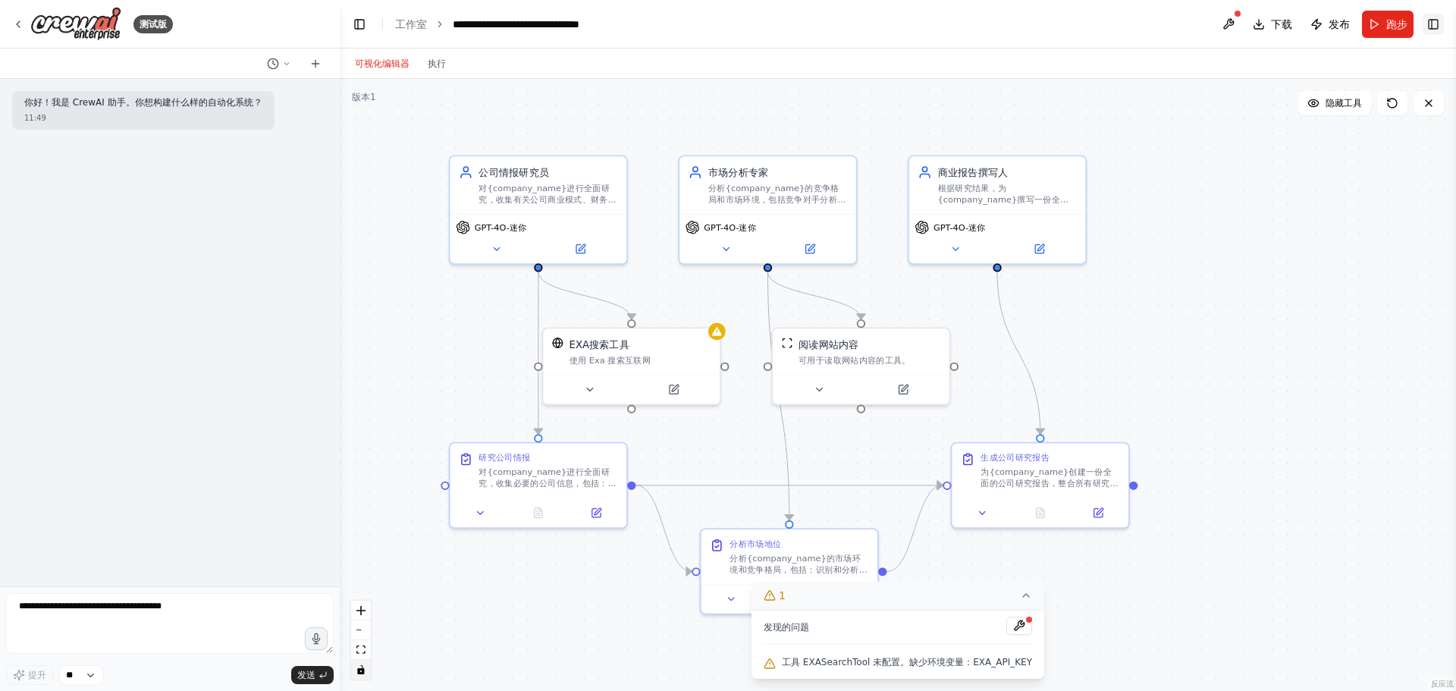
click at [1439, 27] on button "切换右侧边栏" at bounding box center [1433, 24] width 21 height 21
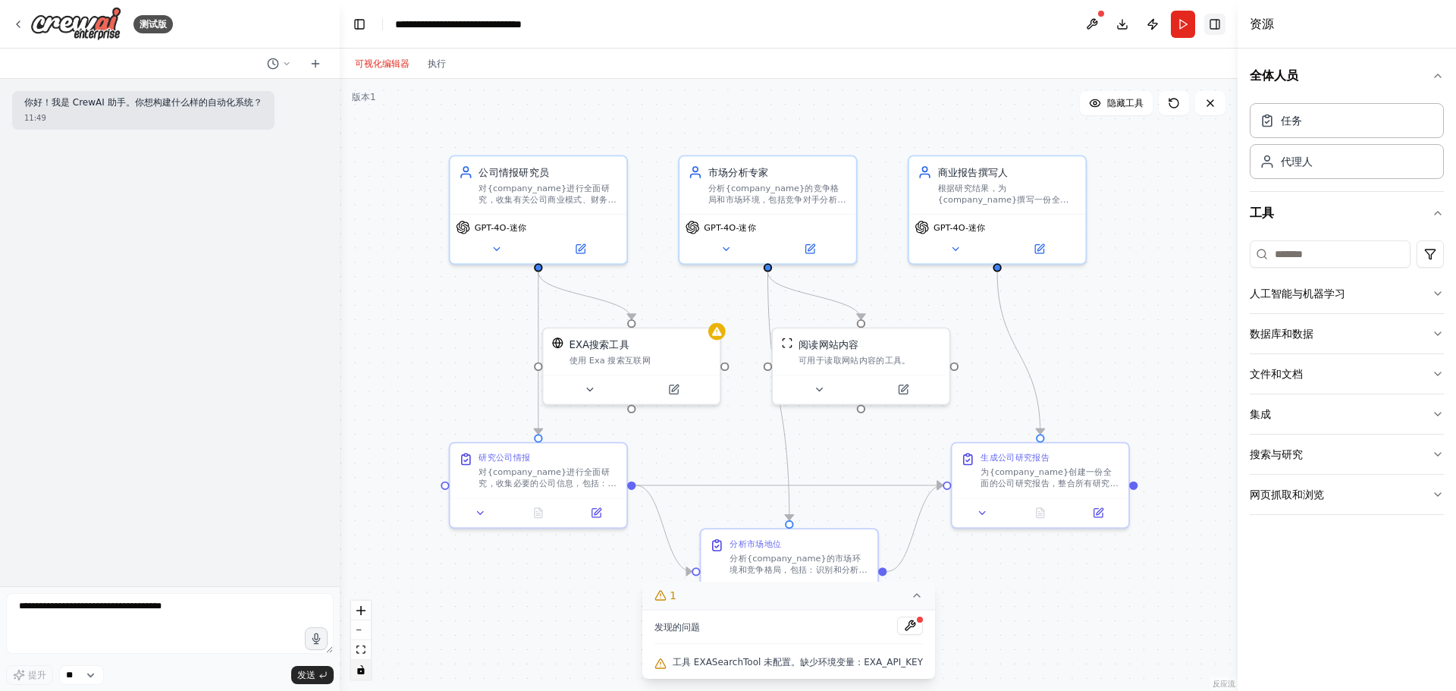
click at [1216, 24] on button "切换右侧边栏" at bounding box center [1214, 24] width 21 height 21
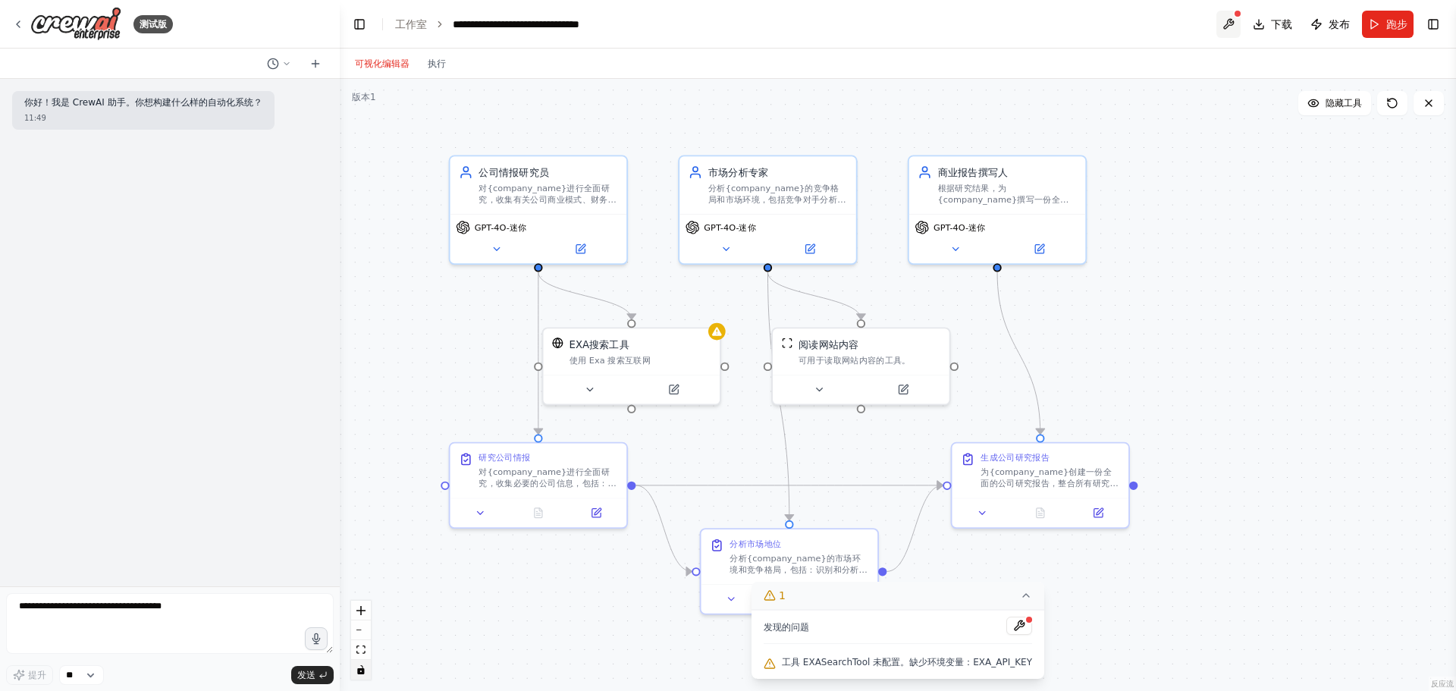
click at [1233, 20] on button at bounding box center [1228, 24] width 24 height 27
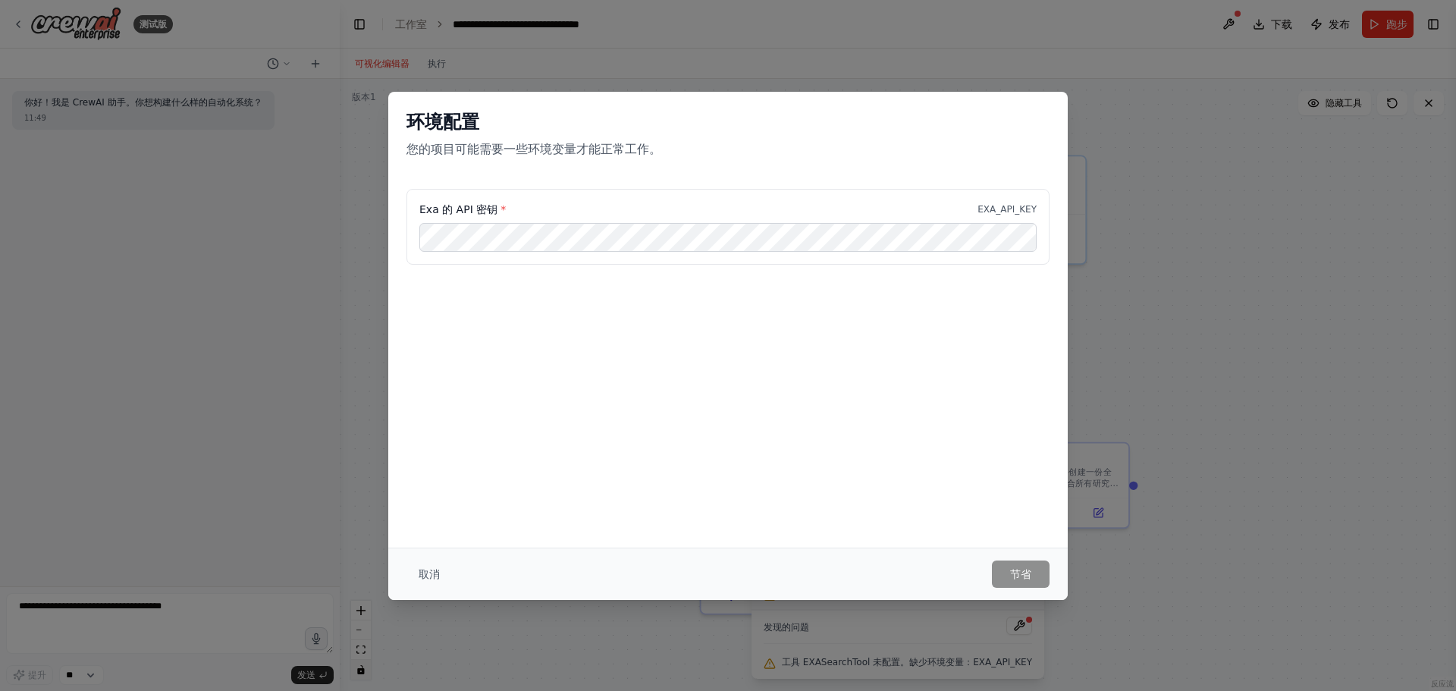
drag, startPoint x: 435, startPoint y: 567, endPoint x: 457, endPoint y: 560, distance: 23.0
click at [434, 568] on font "取消" at bounding box center [429, 574] width 21 height 12
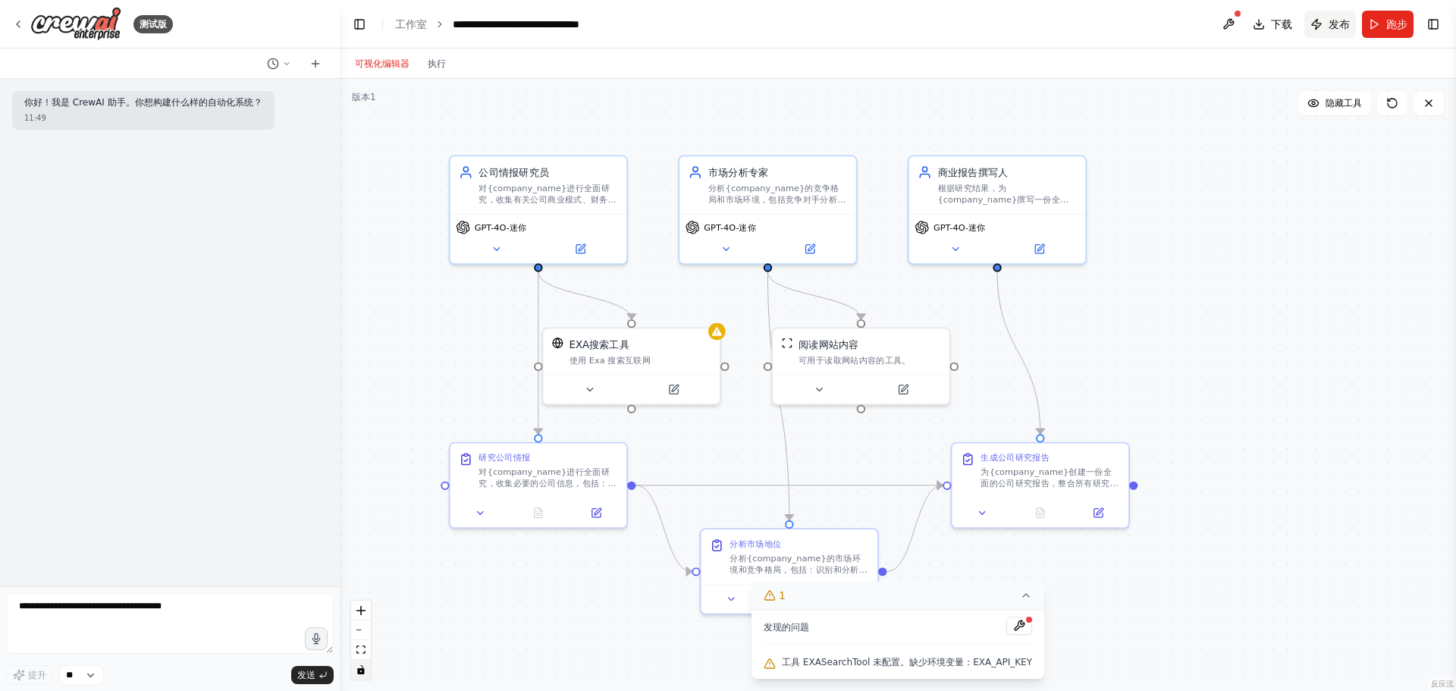
click at [1336, 28] on font "发布" at bounding box center [1339, 24] width 21 height 12
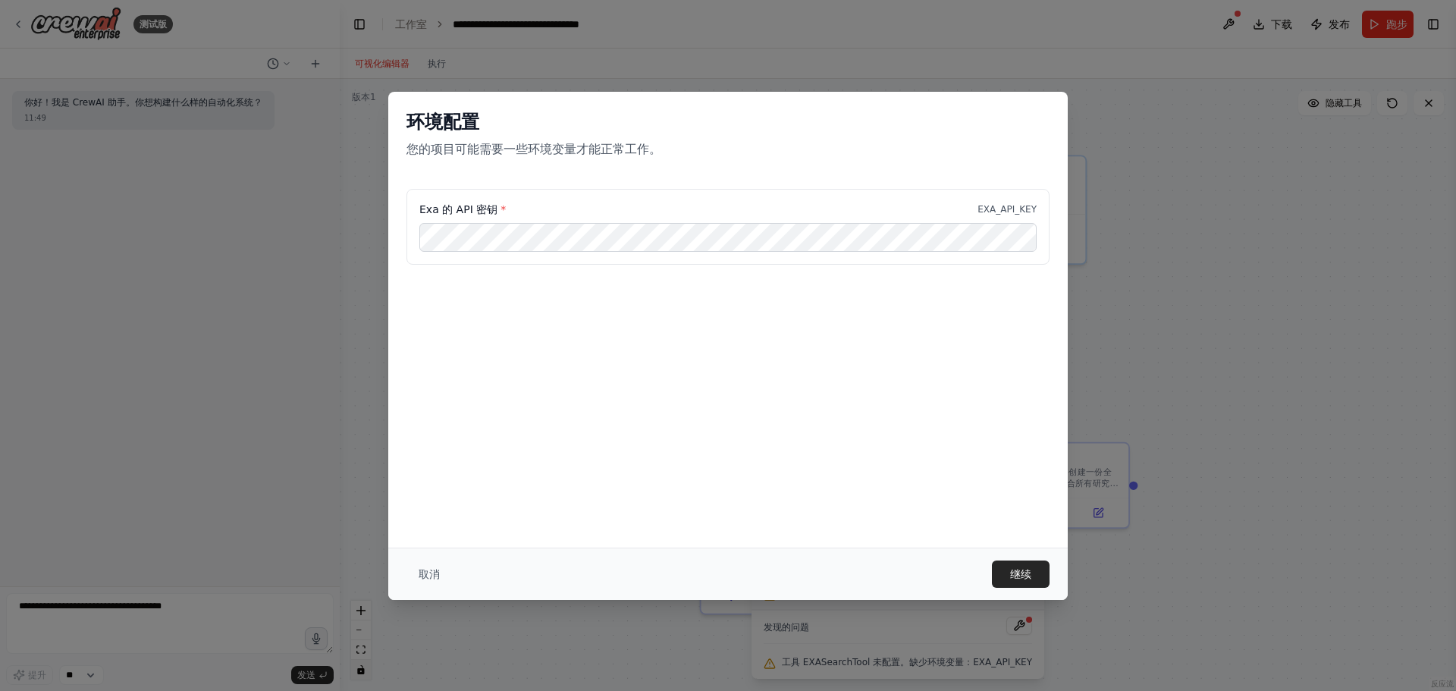
click at [718, 369] on div "环境配置 您的项目可能需要一些环境变量才能正常工作。 Exa 的 API 密钥 * EXA_API_KEY" at bounding box center [727, 320] width 679 height 456
click at [1018, 570] on font "继续" at bounding box center [1020, 574] width 21 height 12
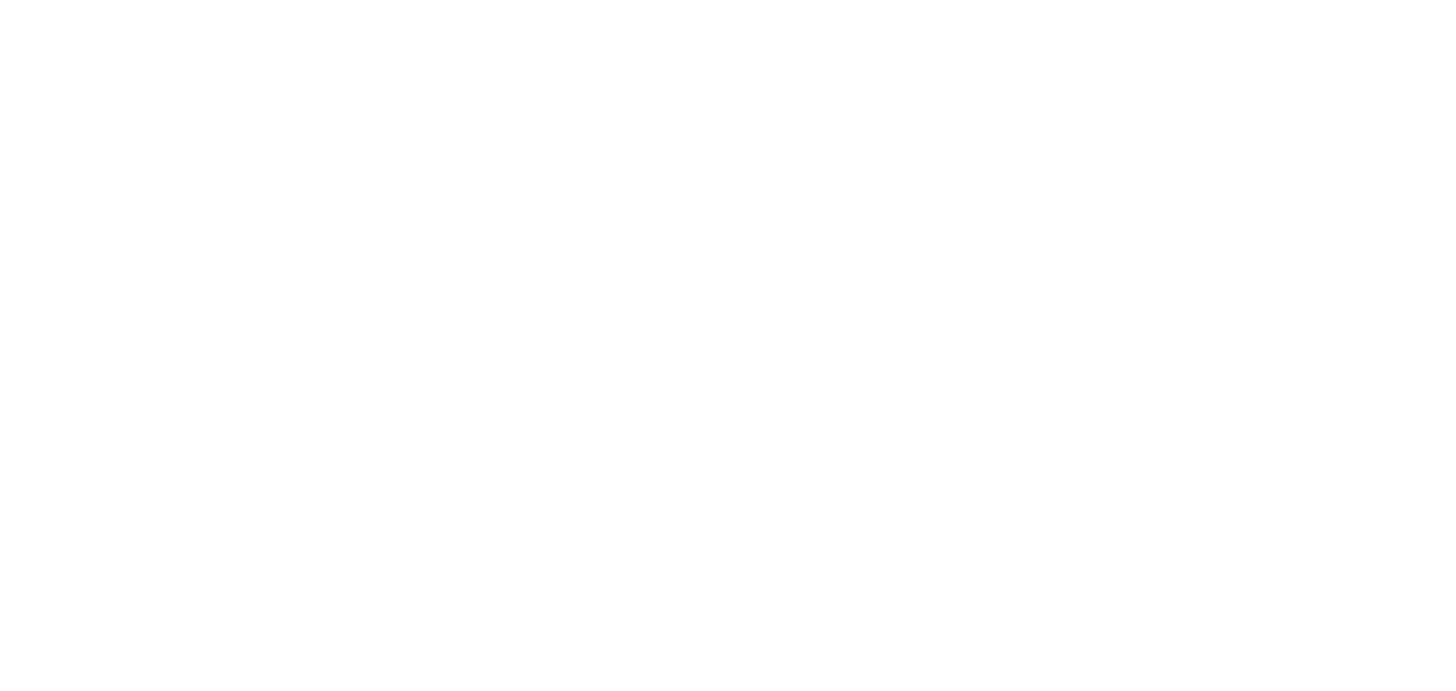
click at [425, 0] on html "原文 请对此翻译评分 您的反馈将用于改进谷歌翻译" at bounding box center [728, 0] width 1456 height 0
click at [240, 0] on html "原文 请对此翻译评分 您的反馈将用于改进谷歌翻译" at bounding box center [728, 0] width 1456 height 0
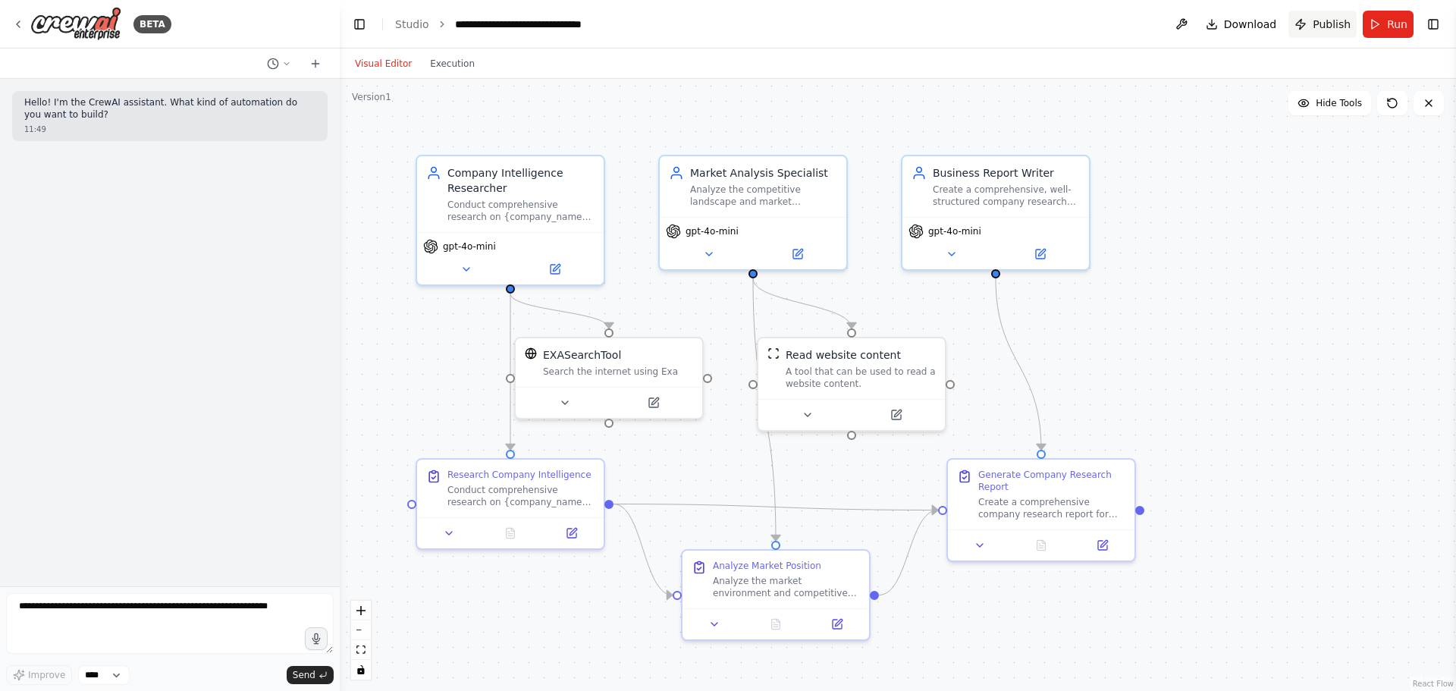
click at [1330, 21] on span "Publish" at bounding box center [1332, 24] width 38 height 15
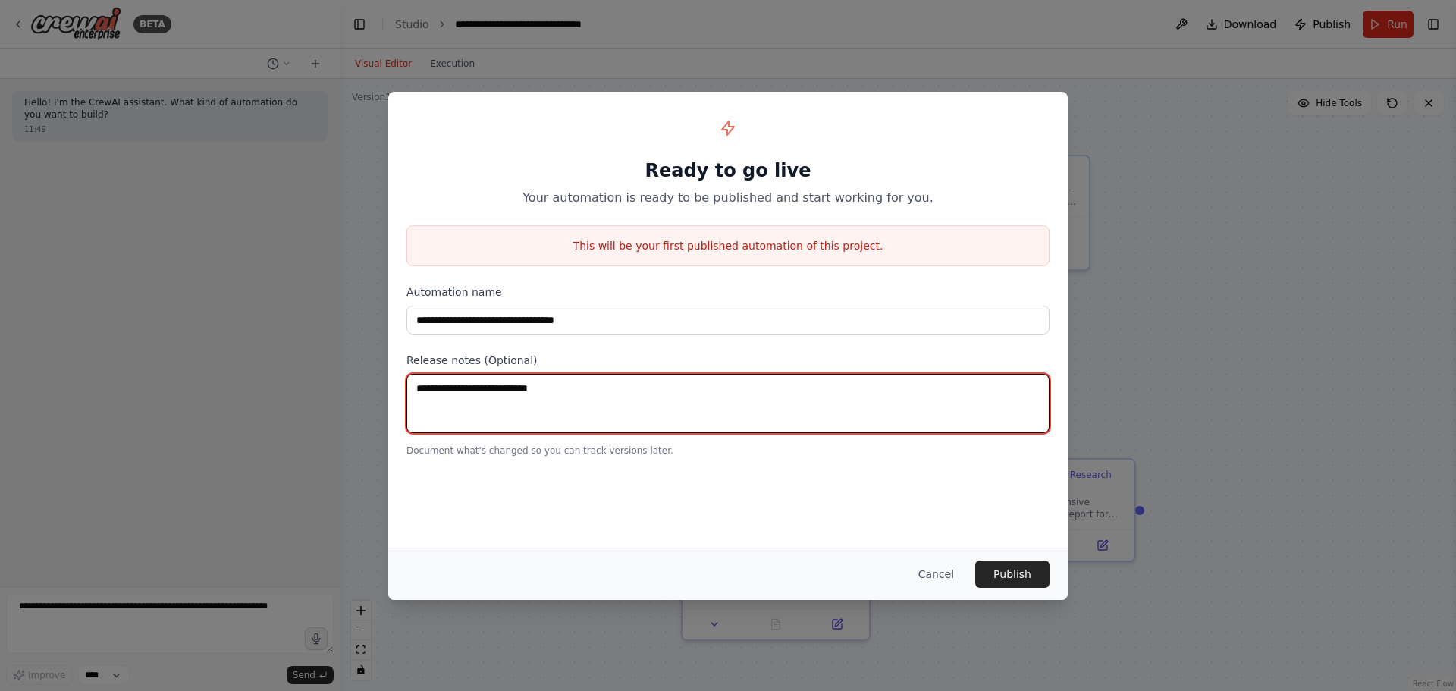
click at [567, 396] on textarea at bounding box center [727, 403] width 643 height 59
type textarea "********"
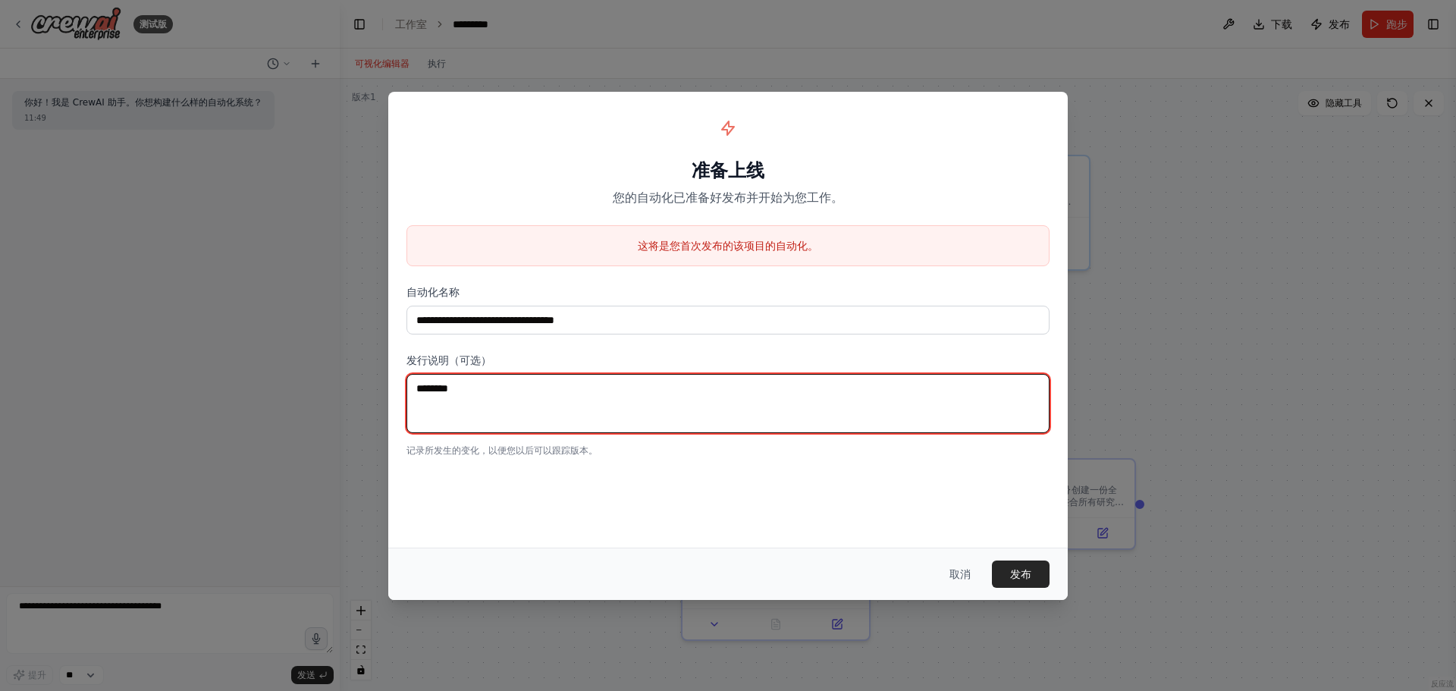
click at [533, 404] on textarea "********" at bounding box center [727, 403] width 643 height 59
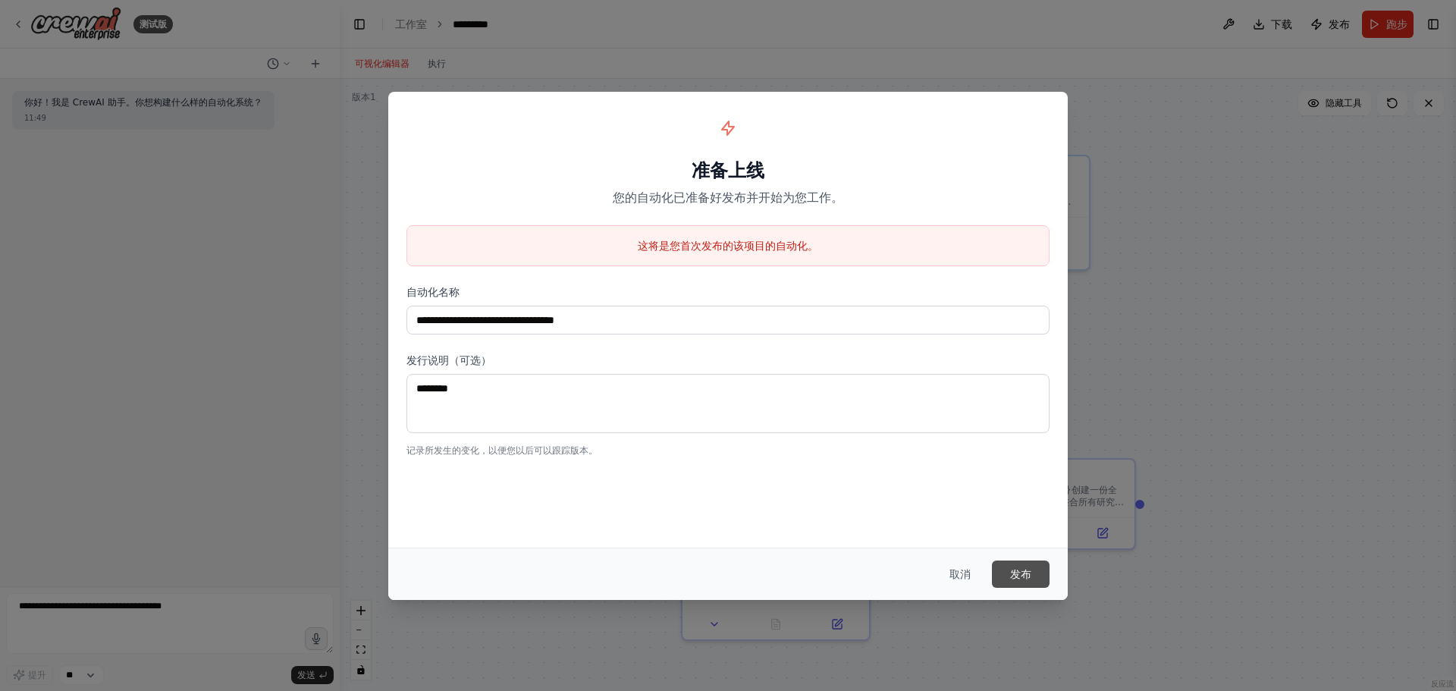
click at [1022, 572] on font "发布" at bounding box center [1020, 574] width 21 height 12
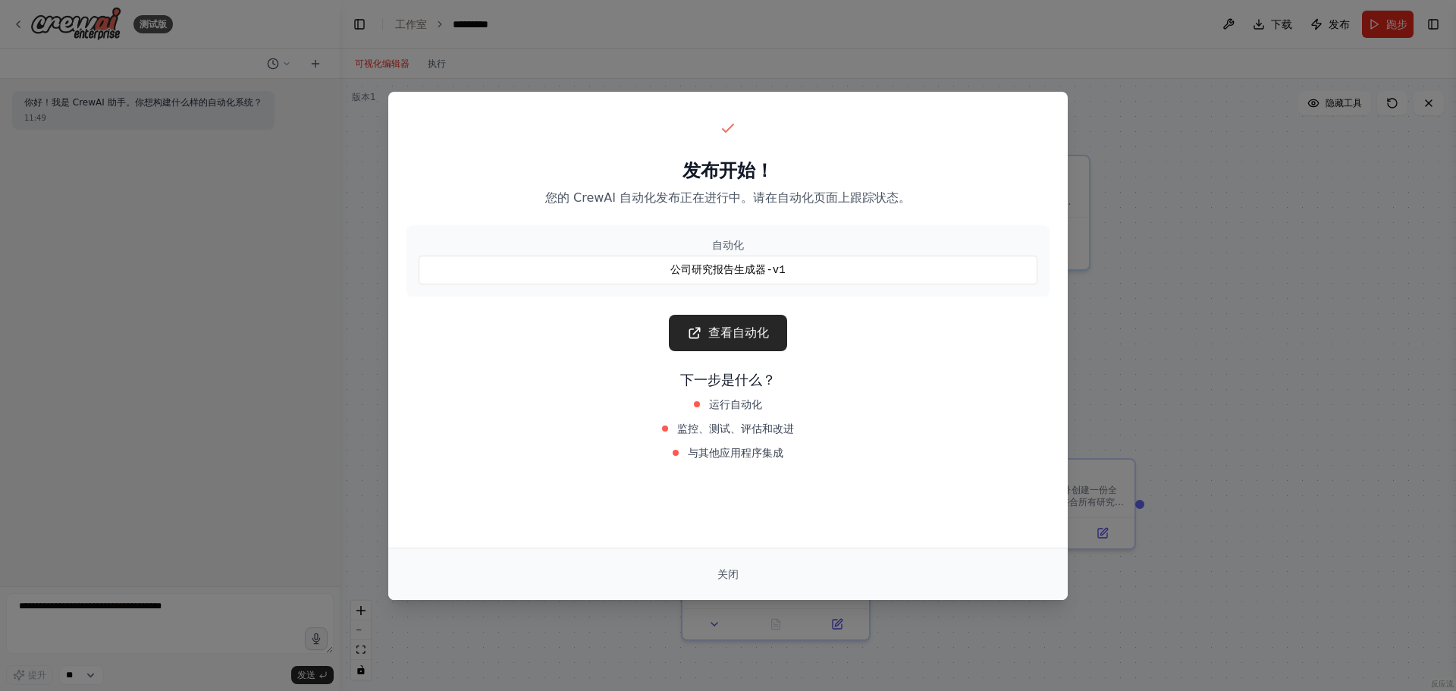
click at [673, 274] on font "公司研究报告生成器-v1" at bounding box center [727, 270] width 115 height 12
click at [744, 334] on font "查看自动化" at bounding box center [738, 332] width 61 height 14
drag, startPoint x: 682, startPoint y: 424, endPoint x: 836, endPoint y: 421, distance: 154.0
click at [835, 421] on div "监控、测试、评估和改进" at bounding box center [728, 428] width 340 height 21
click at [837, 420] on div "监控、测试、评估和改进" at bounding box center [728, 428] width 340 height 21
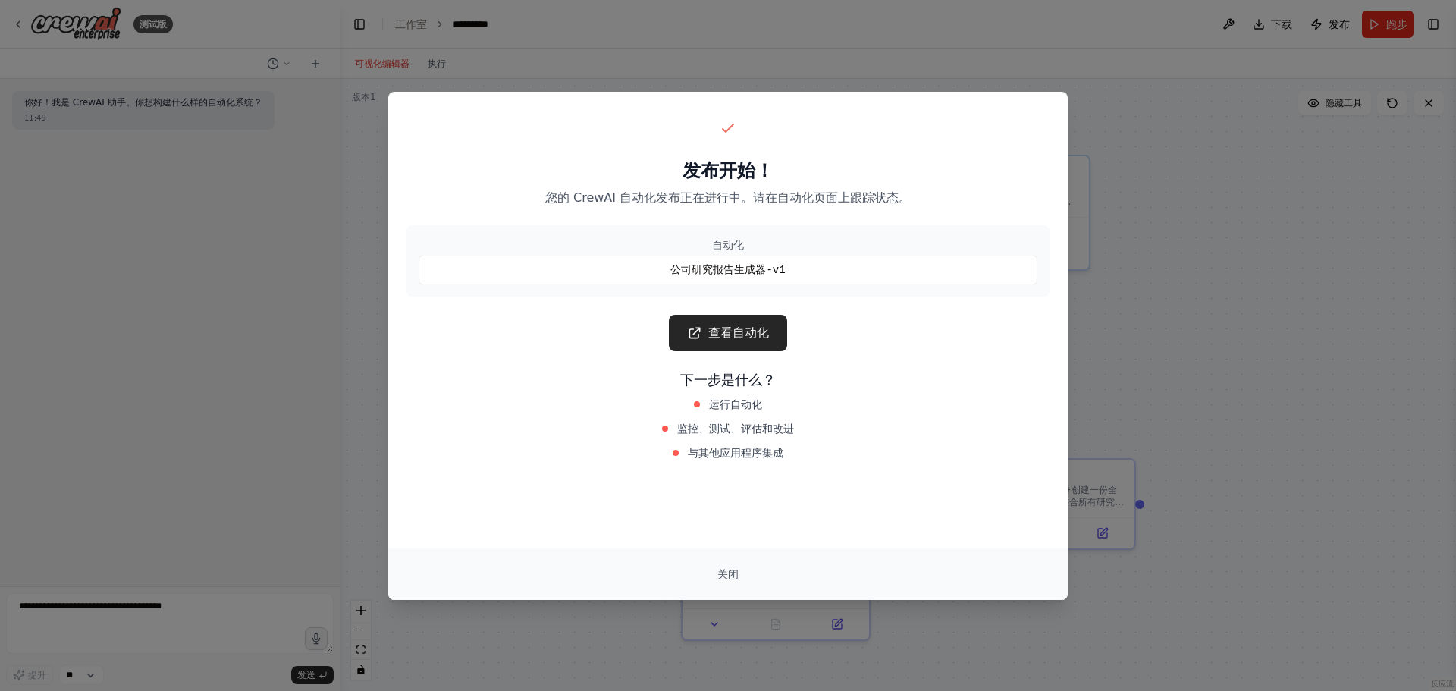
click at [693, 265] on font "公司研究报告生成器-v1" at bounding box center [727, 270] width 115 height 12
click at [723, 568] on font "关闭" at bounding box center [727, 574] width 21 height 12
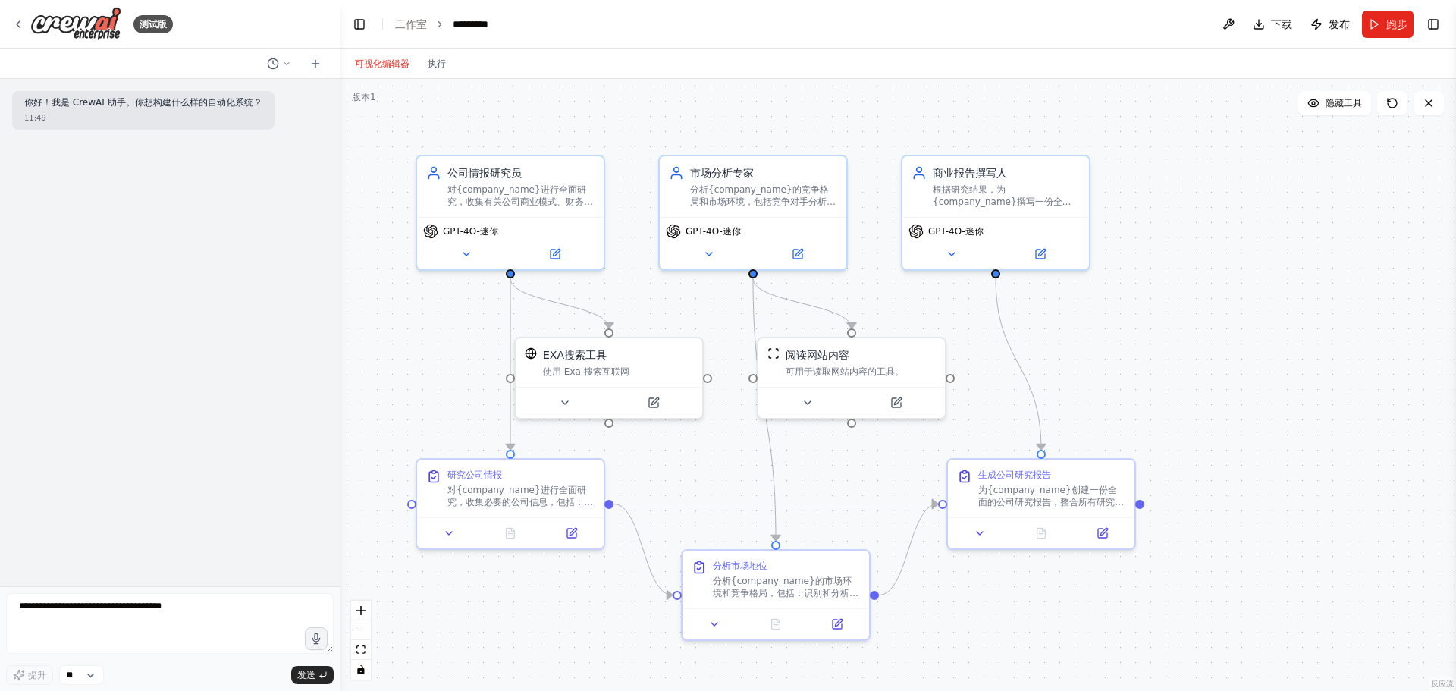
click at [1311, 143] on div ".deletable-edge-delete-btn { width: 20px; height: 20px; border: 0px solid #ffff…" at bounding box center [898, 385] width 1116 height 612
click at [1388, 19] on font "跑步" at bounding box center [1396, 24] width 21 height 12
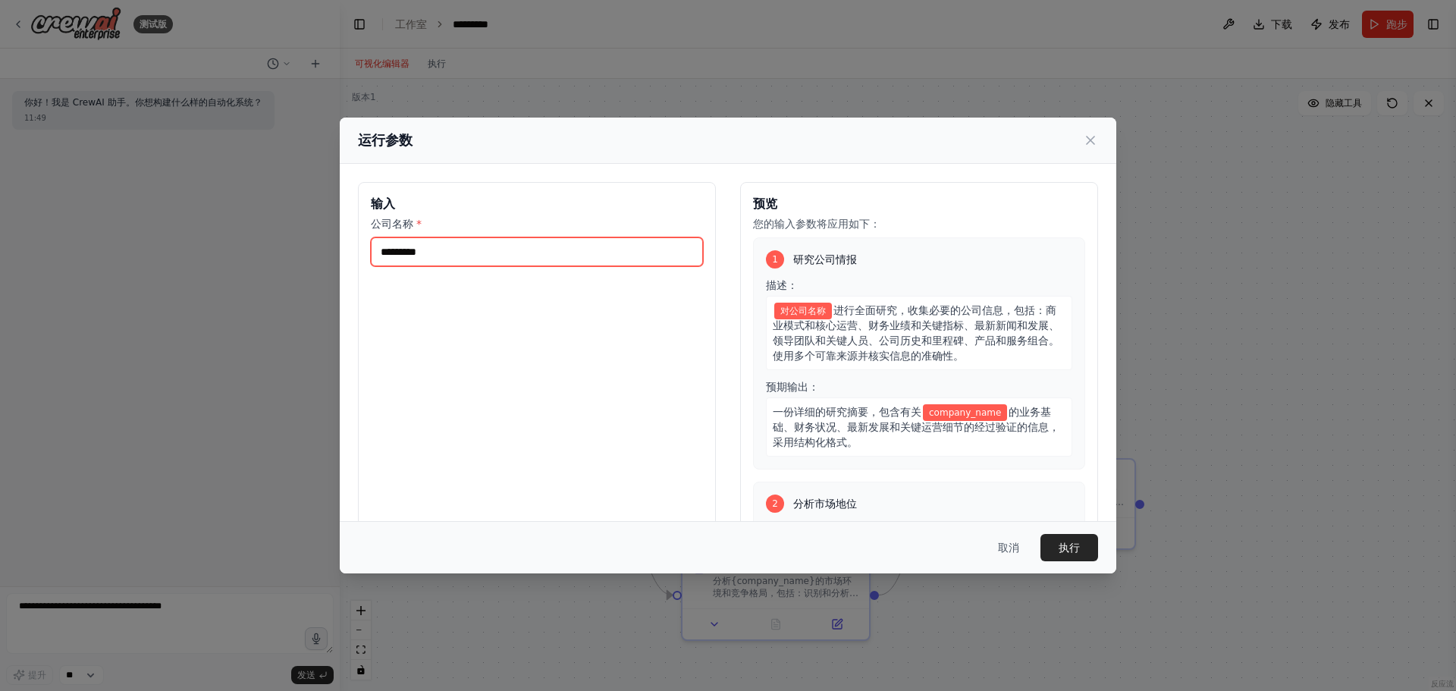
click at [456, 252] on input "公司名称 *" at bounding box center [537, 251] width 332 height 29
type input "****"
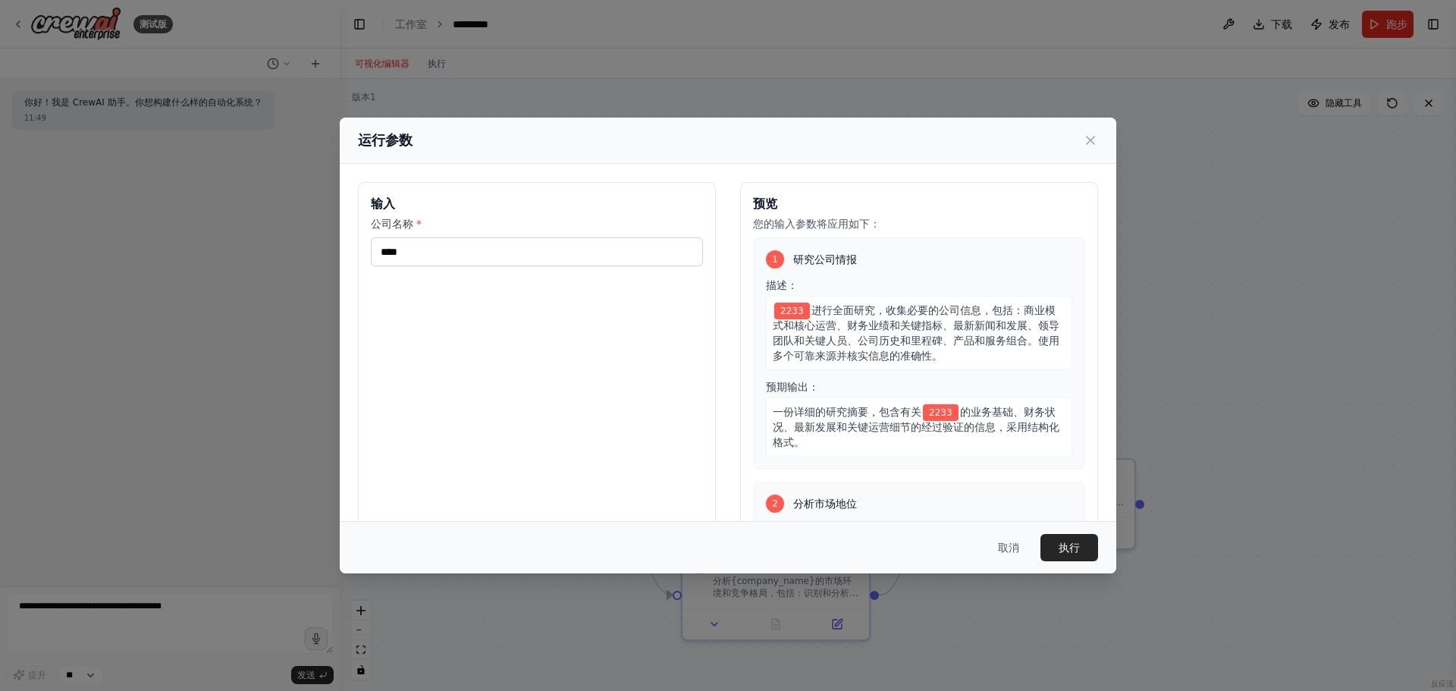
click at [460, 353] on div "输入 公司名称 * ****" at bounding box center [537, 361] width 358 height 359
click at [1062, 548] on font "执行" at bounding box center [1069, 547] width 21 height 12
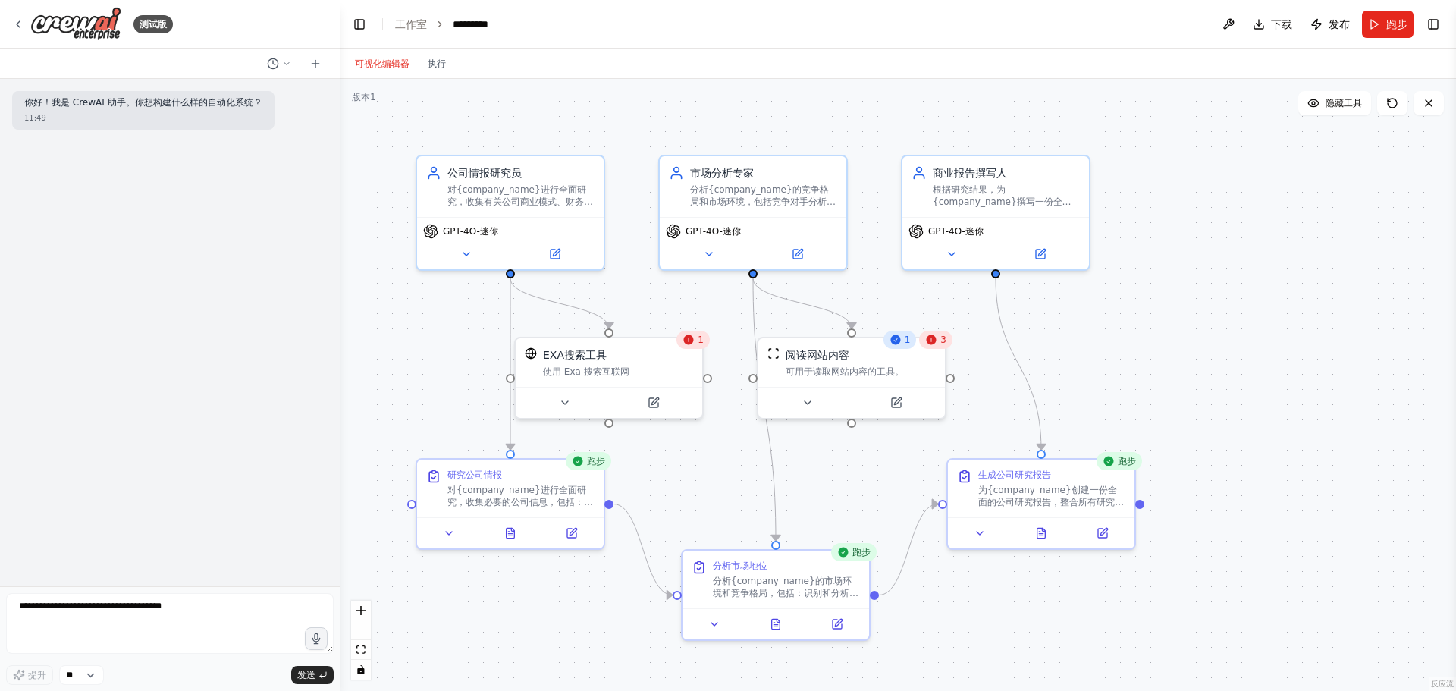
click at [787, 18] on header "切换左侧边栏 工作室 ********* 下载 发布 跑步 切换右侧边栏" at bounding box center [898, 24] width 1116 height 49
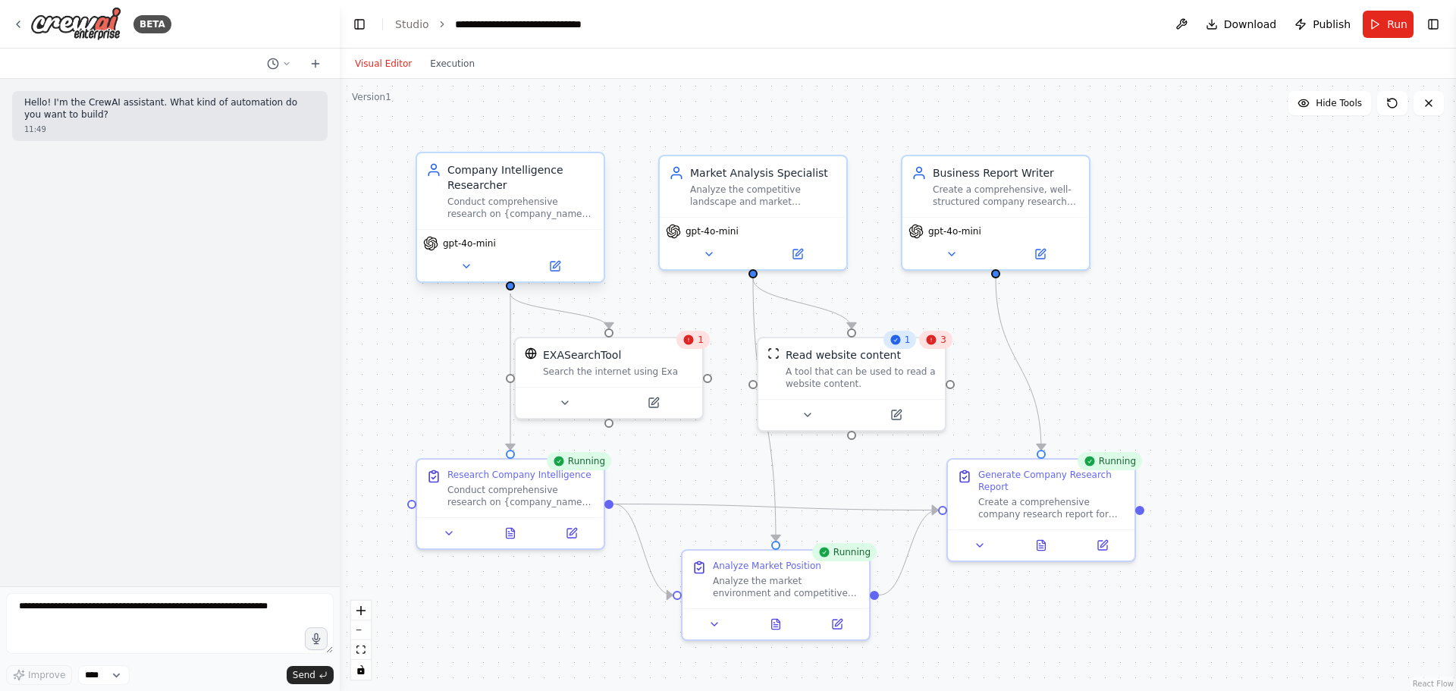
click at [510, 211] on div "Conduct comprehensive research on {company_name}, gathering key information abo…" at bounding box center [520, 208] width 147 height 24
click at [543, 187] on div "Company Intelligence Researcher" at bounding box center [520, 177] width 147 height 30
drag, startPoint x: 542, startPoint y: 188, endPoint x: 478, endPoint y: 206, distance: 66.8
click at [478, 206] on div "Conduct comprehensive research on {company_name}, gathering key information abo…" at bounding box center [520, 208] width 147 height 24
click at [507, 494] on div "Conduct comprehensive research on {company_name} to gather essential company in…" at bounding box center [520, 493] width 147 height 24
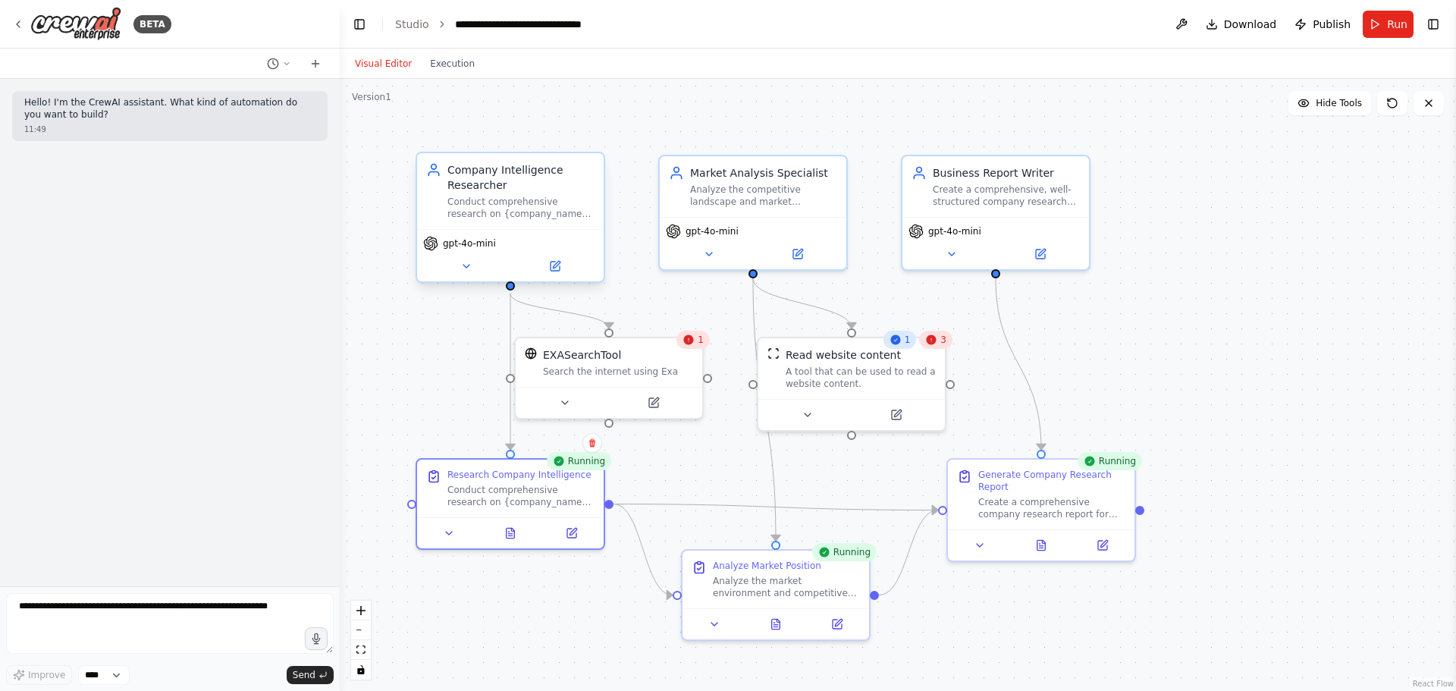
click at [541, 206] on div "Conduct comprehensive research on {company_name}, gathering key information abo…" at bounding box center [520, 208] width 147 height 24
click at [519, 492] on div "Conduct comprehensive research on {company_name} to gather essential company in…" at bounding box center [520, 493] width 147 height 24
click at [834, 0] on header "**********" at bounding box center [898, 24] width 1116 height 49
